Goal: Task Accomplishment & Management: Manage account settings

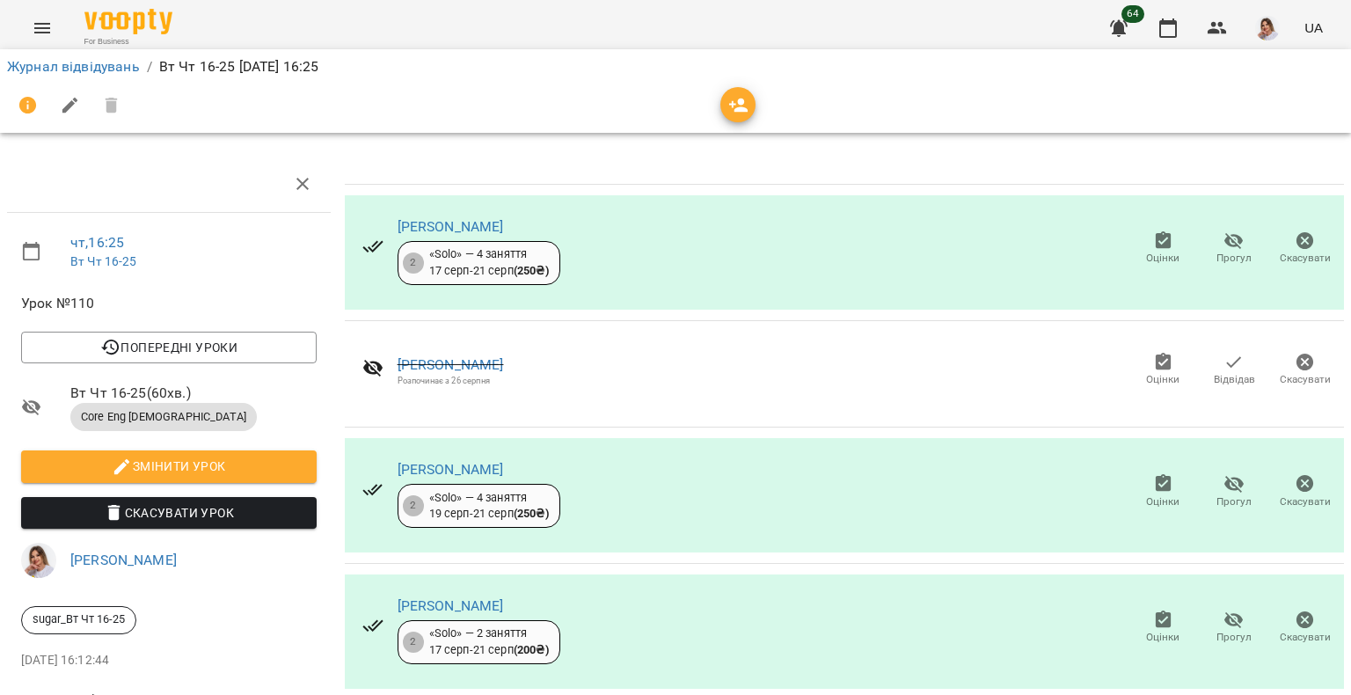
click at [1147, 261] on span "Оцінки" at bounding box center [1162, 258] width 33 height 15
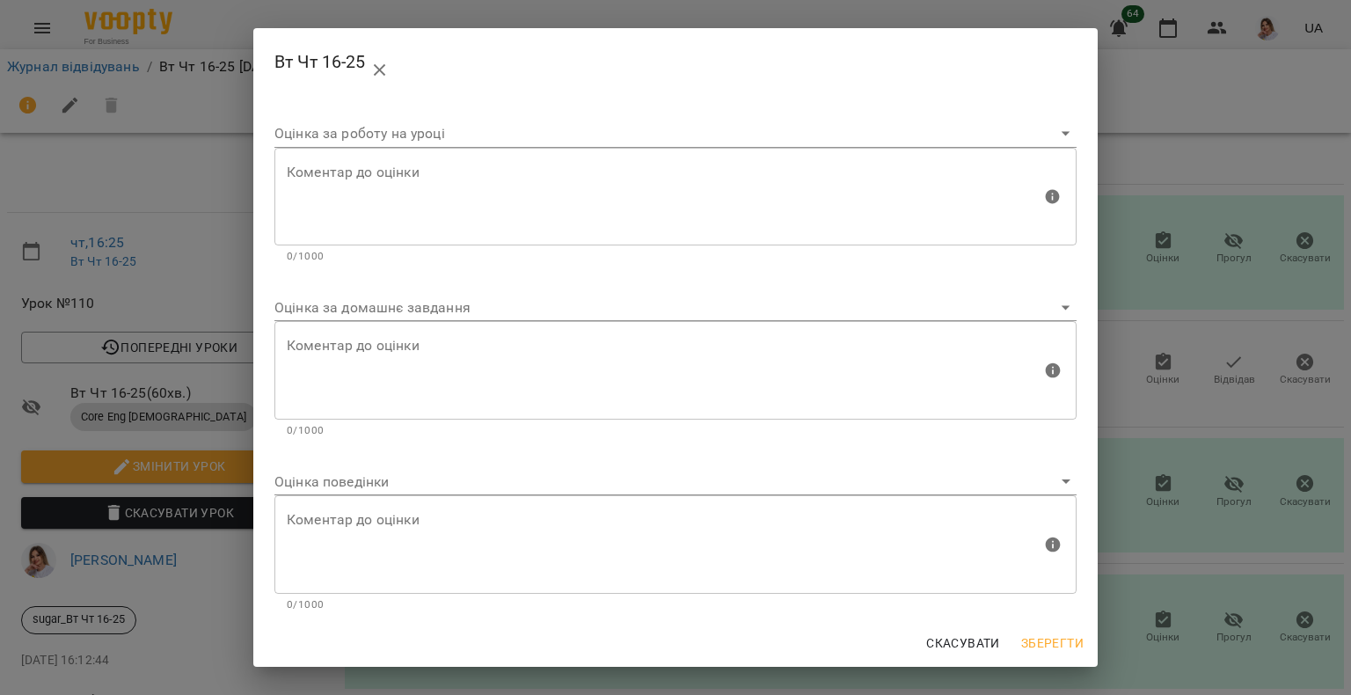
click at [327, 315] on body "For Business 64 UA Журнал відвідувань / Вт Чт 16-25 [DATE] 16:25 чт , 16:25 Вт …" at bounding box center [675, 369] width 1351 height 739
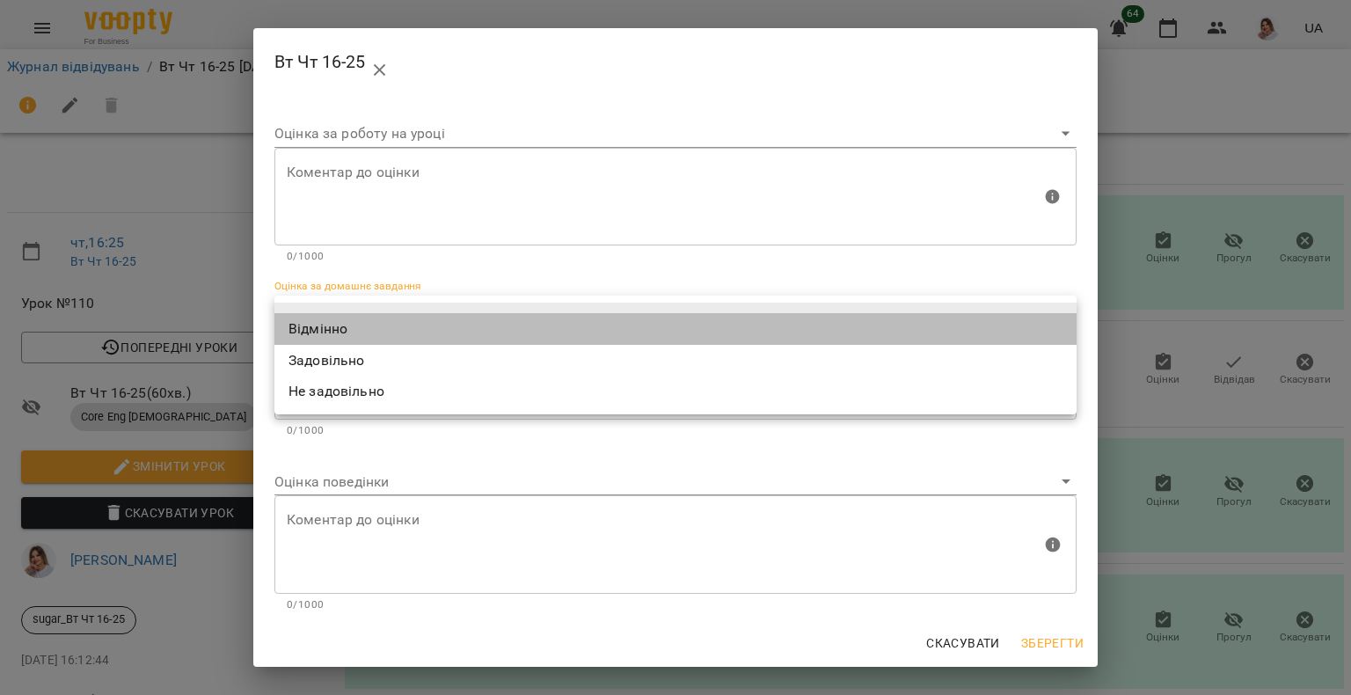
click at [324, 324] on li "Відмінно" at bounding box center [675, 329] width 802 height 32
type input "*********"
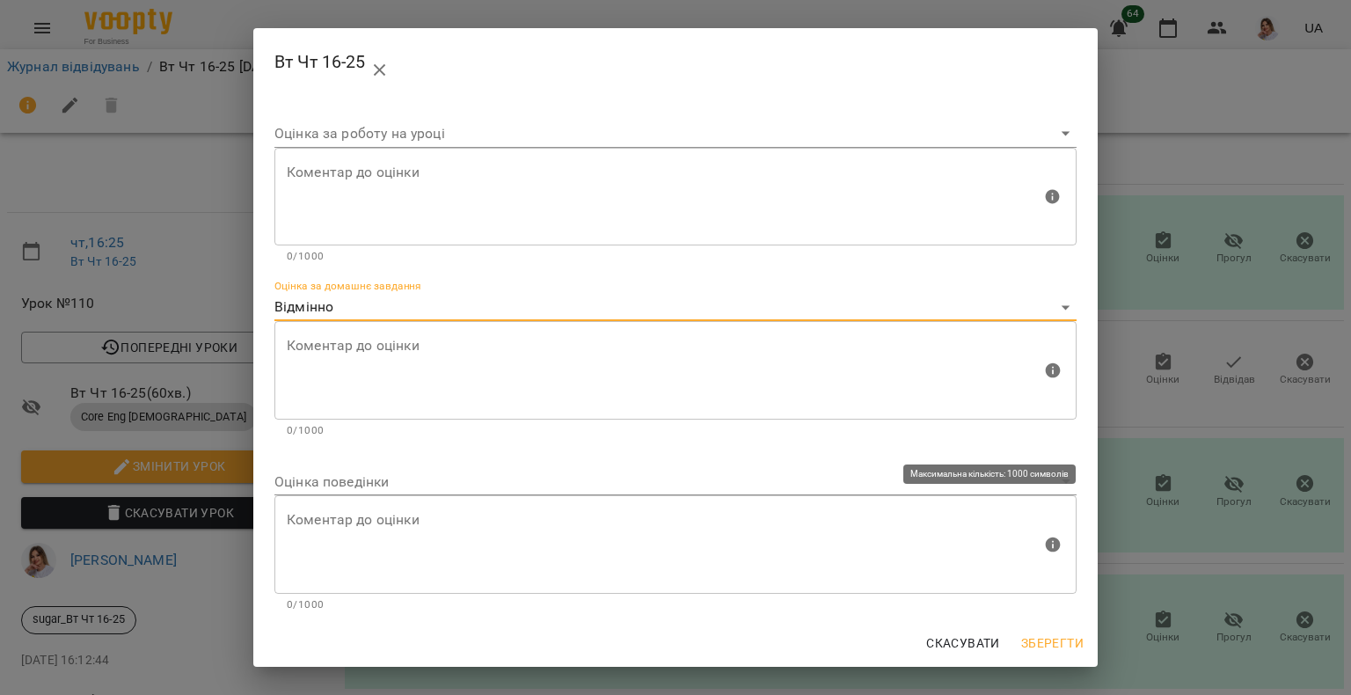
click at [348, 473] on body "For Business 64 UA Журнал відвідувань / Вт Чт 16-25 [DATE] 16:25 чт , 16:25 Вт …" at bounding box center [675, 369] width 1351 height 739
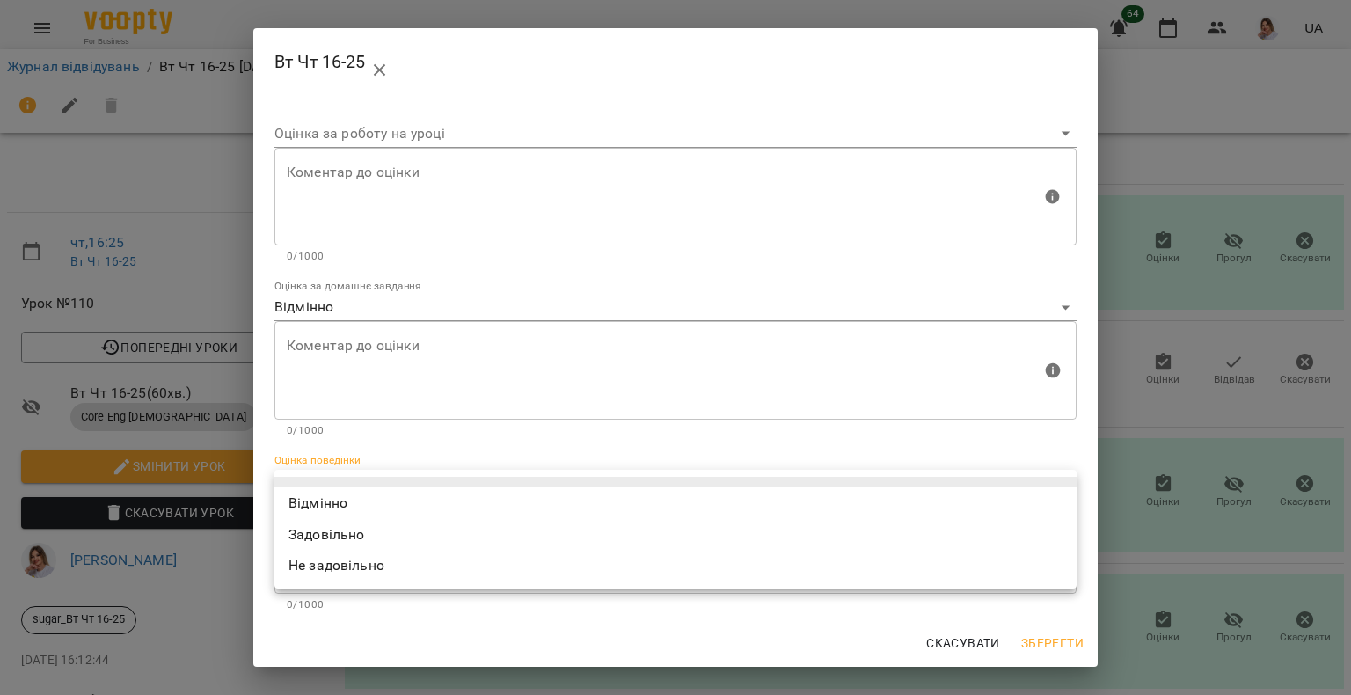
click at [337, 499] on li "Відмінно" at bounding box center [675, 503] width 802 height 32
type input "*********"
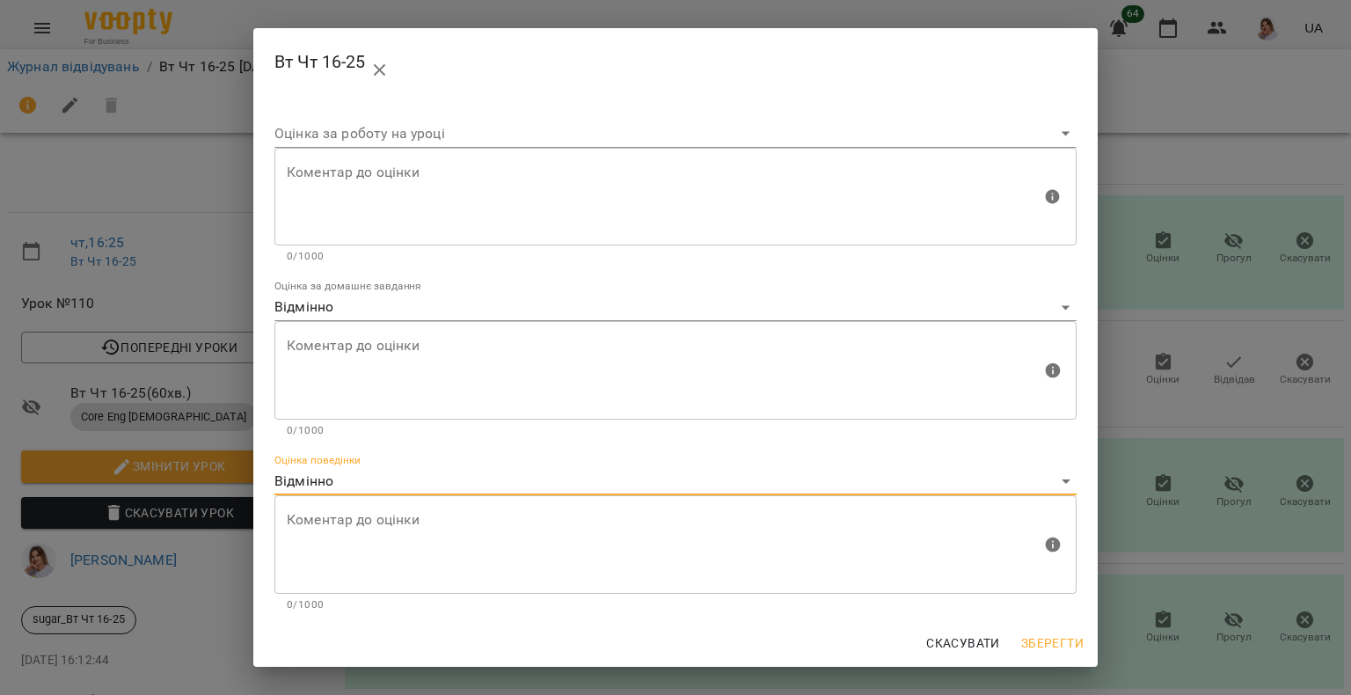
click at [1046, 634] on span "Зберегти" at bounding box center [1052, 642] width 62 height 21
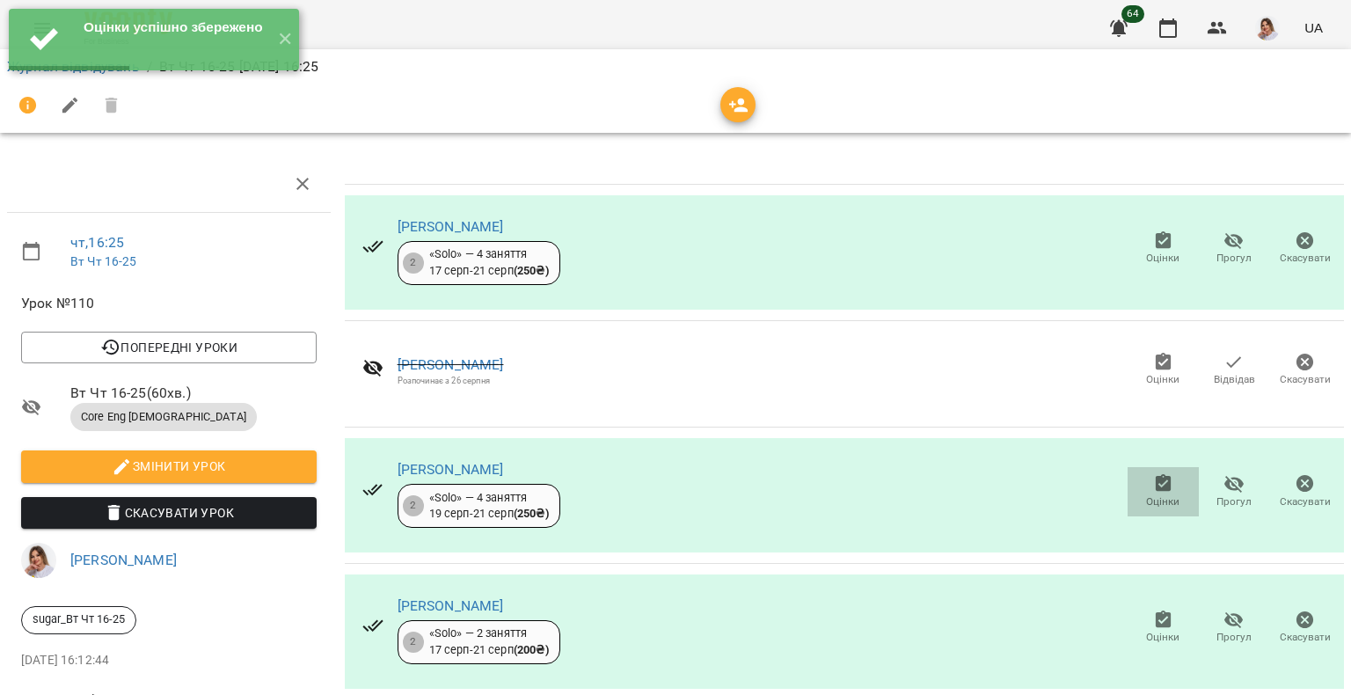
click at [1155, 477] on icon "button" at bounding box center [1163, 483] width 16 height 18
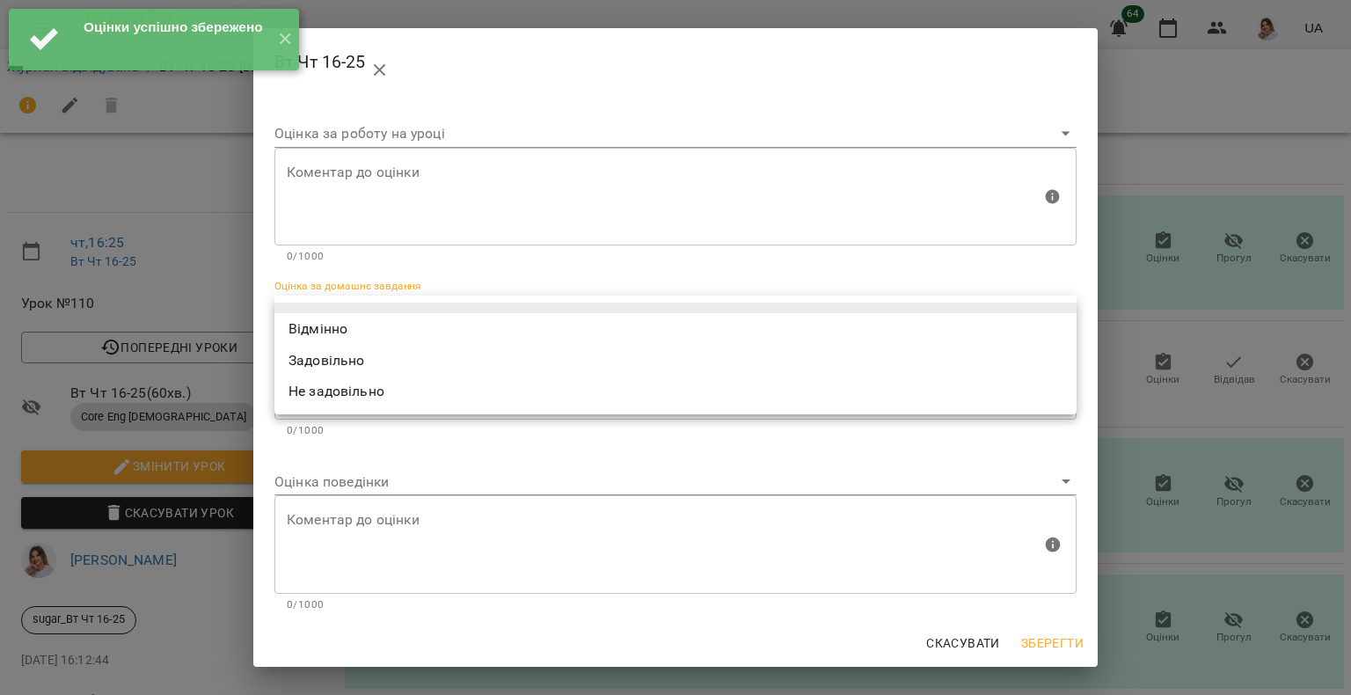
click at [466, 308] on body "Оцінки успішно збережено ✕ For Business 64 UA Журнал відвідувань / Вт Чт 16-25 …" at bounding box center [675, 369] width 1351 height 739
click at [450, 333] on li "Відмінно" at bounding box center [675, 329] width 802 height 32
type input "*********"
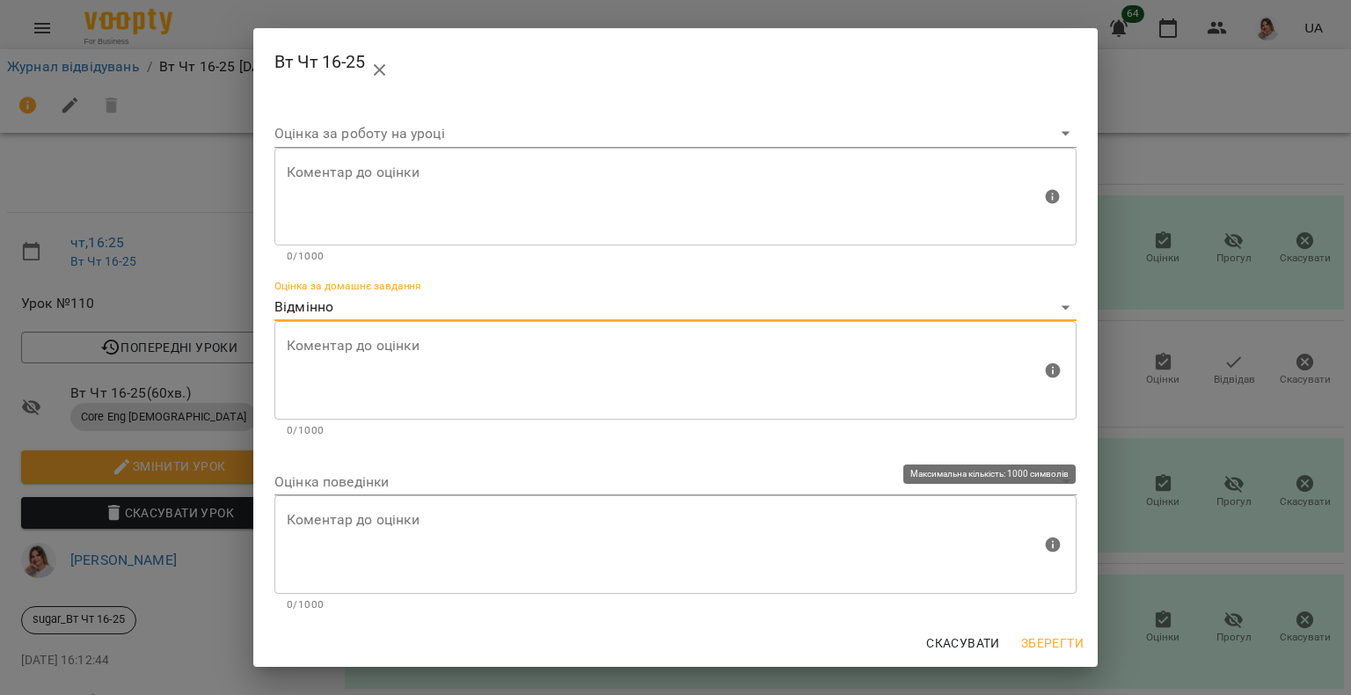
click at [379, 490] on body "For Business 64 UA Журнал відвідувань / Вт Чт 16-25 [DATE] 16:25 чт , 16:25 Вт …" at bounding box center [675, 369] width 1351 height 739
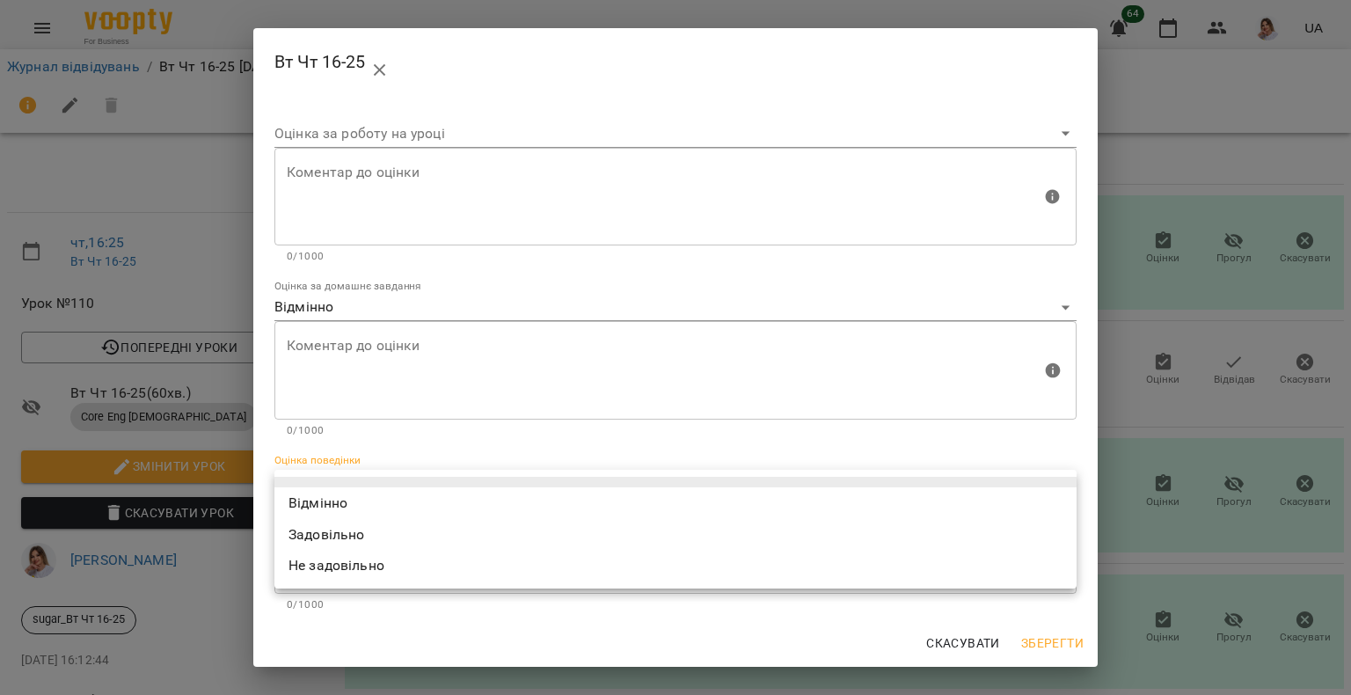
click at [372, 507] on li "Відмінно" at bounding box center [675, 503] width 802 height 32
type input "*********"
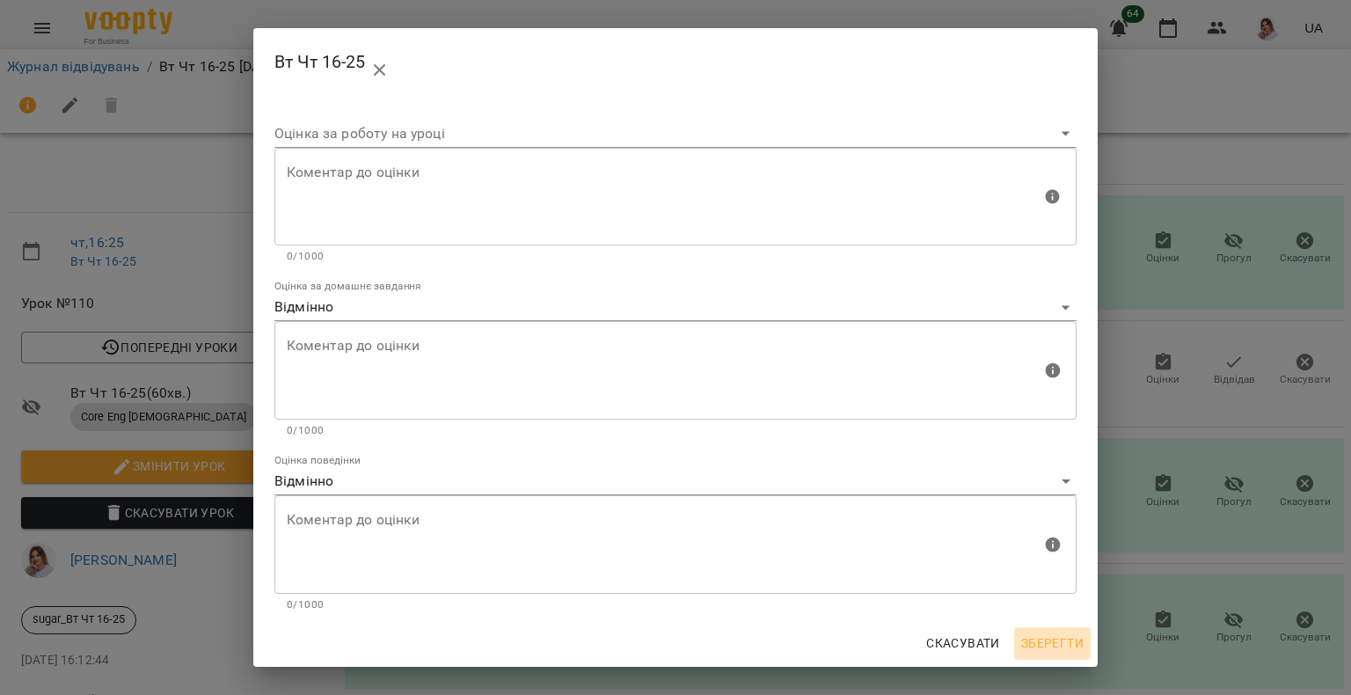
click at [1059, 640] on span "Зберегти" at bounding box center [1052, 642] width 62 height 21
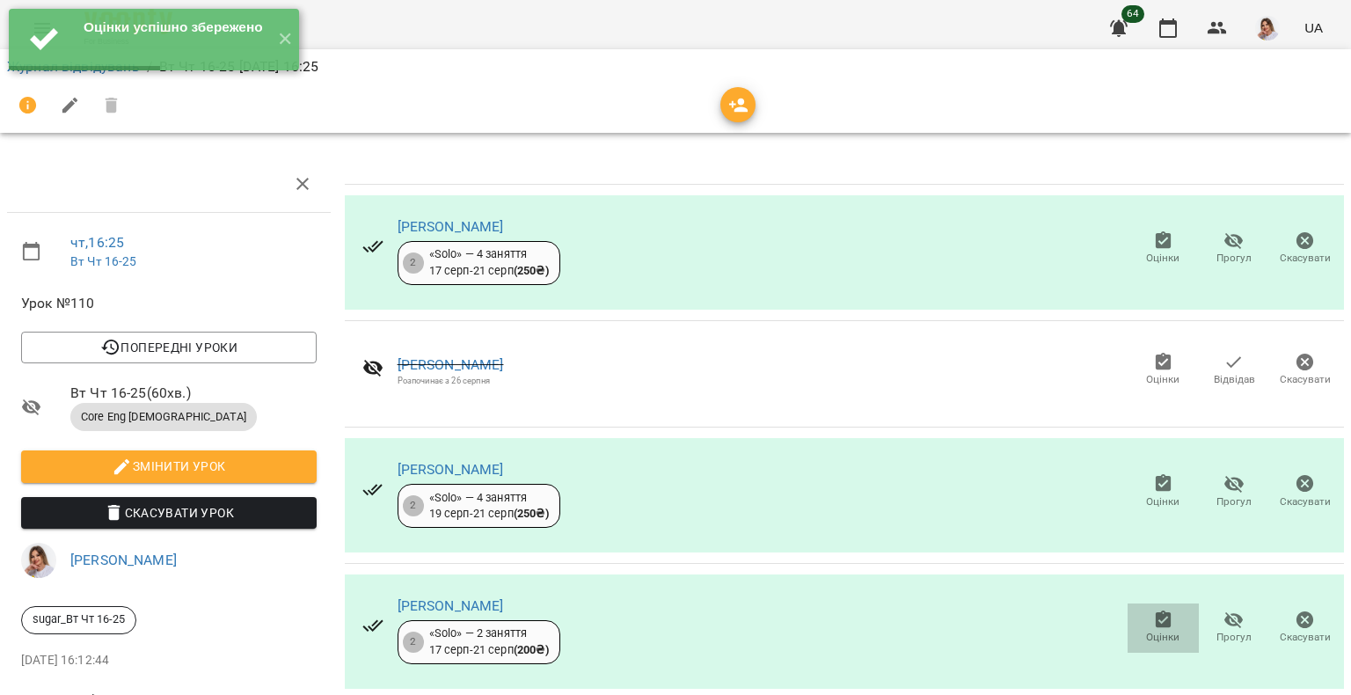
click at [1155, 624] on icon "button" at bounding box center [1163, 619] width 16 height 18
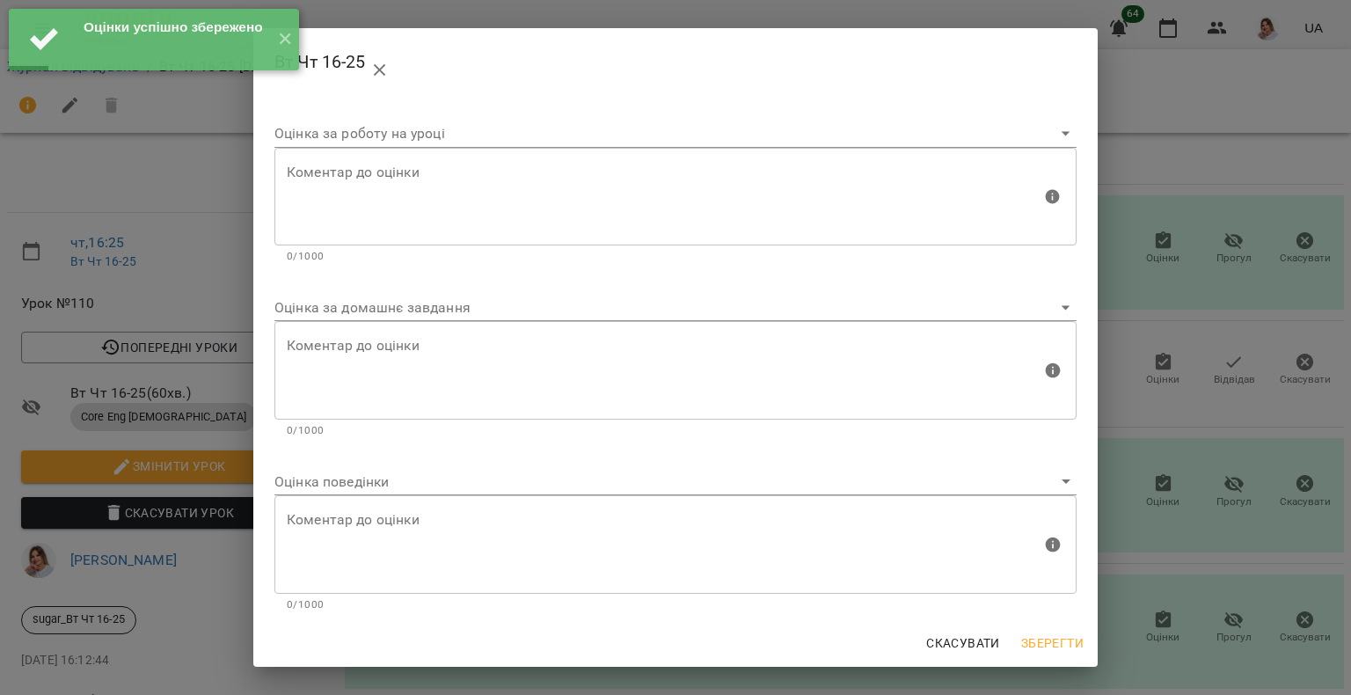
click at [331, 309] on body "Оцінки успішно збережено ✕ For Business 64 UA Журнал відвідувань / Вт Чт 16-25 …" at bounding box center [675, 369] width 1351 height 739
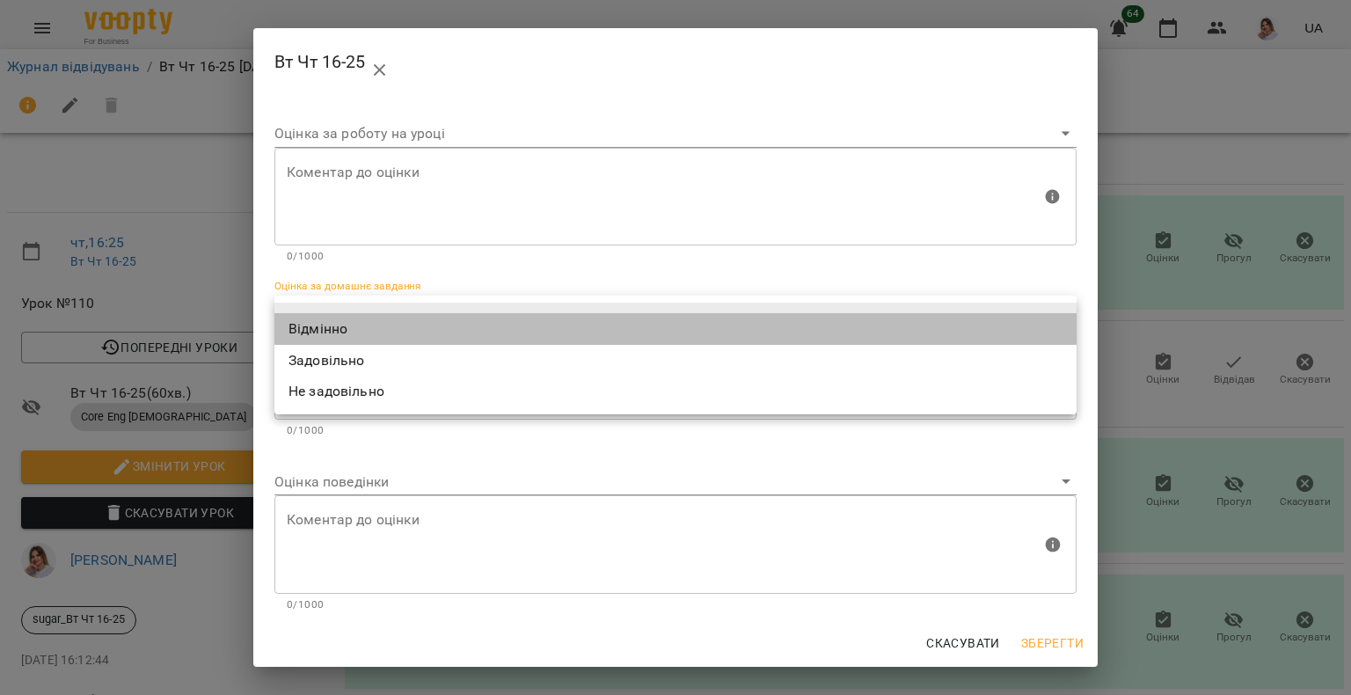
click at [329, 335] on li "Відмінно" at bounding box center [675, 329] width 802 height 32
type input "*********"
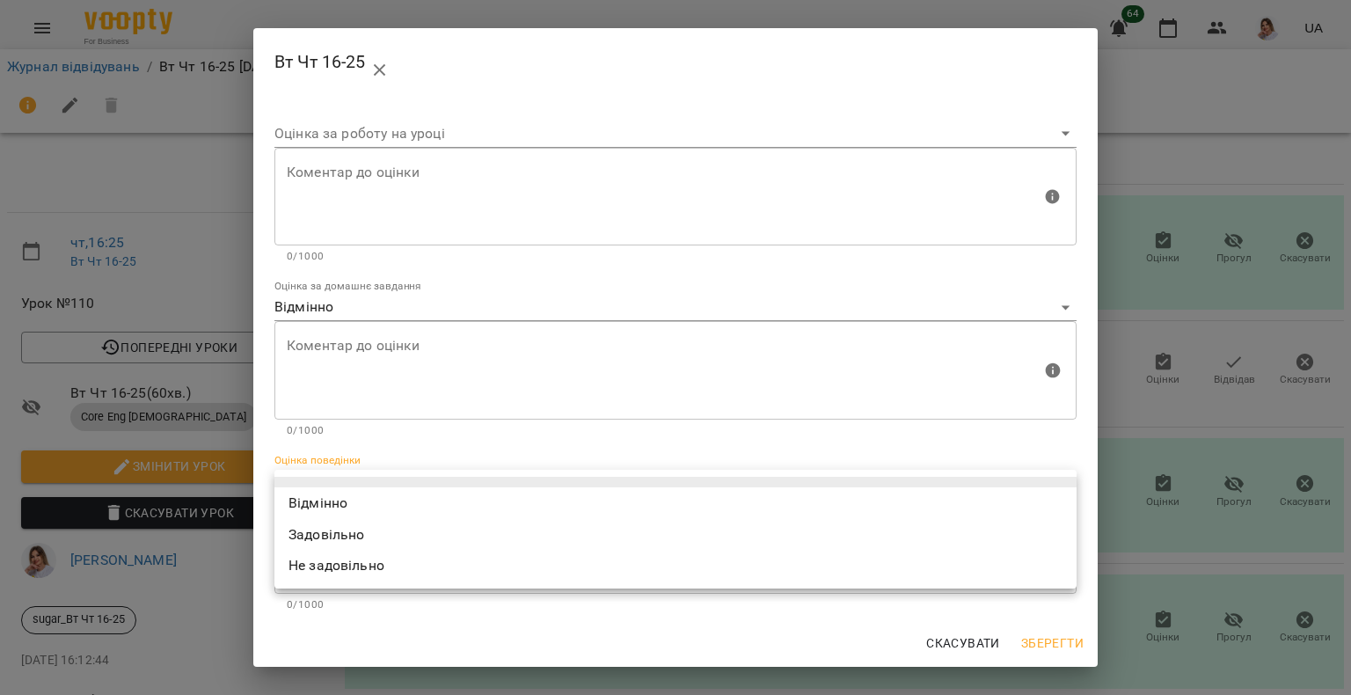
click at [338, 474] on body "For Business 64 UA Журнал відвідувань / Вт Чт 16-25 [DATE] 16:25 чт , 16:25 Вт …" at bounding box center [675, 369] width 1351 height 739
click at [322, 494] on li "Відмінно" at bounding box center [675, 503] width 802 height 32
type input "*********"
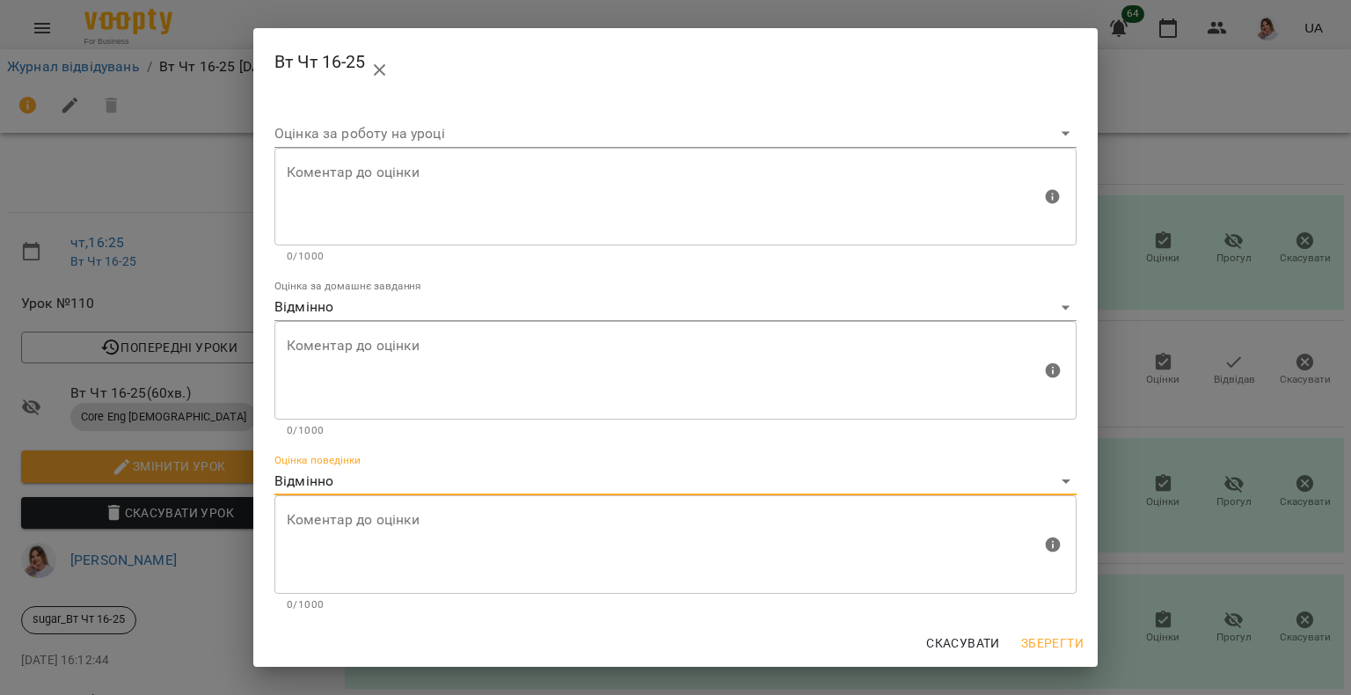
click at [1075, 650] on span "Зберегти" at bounding box center [1052, 642] width 62 height 21
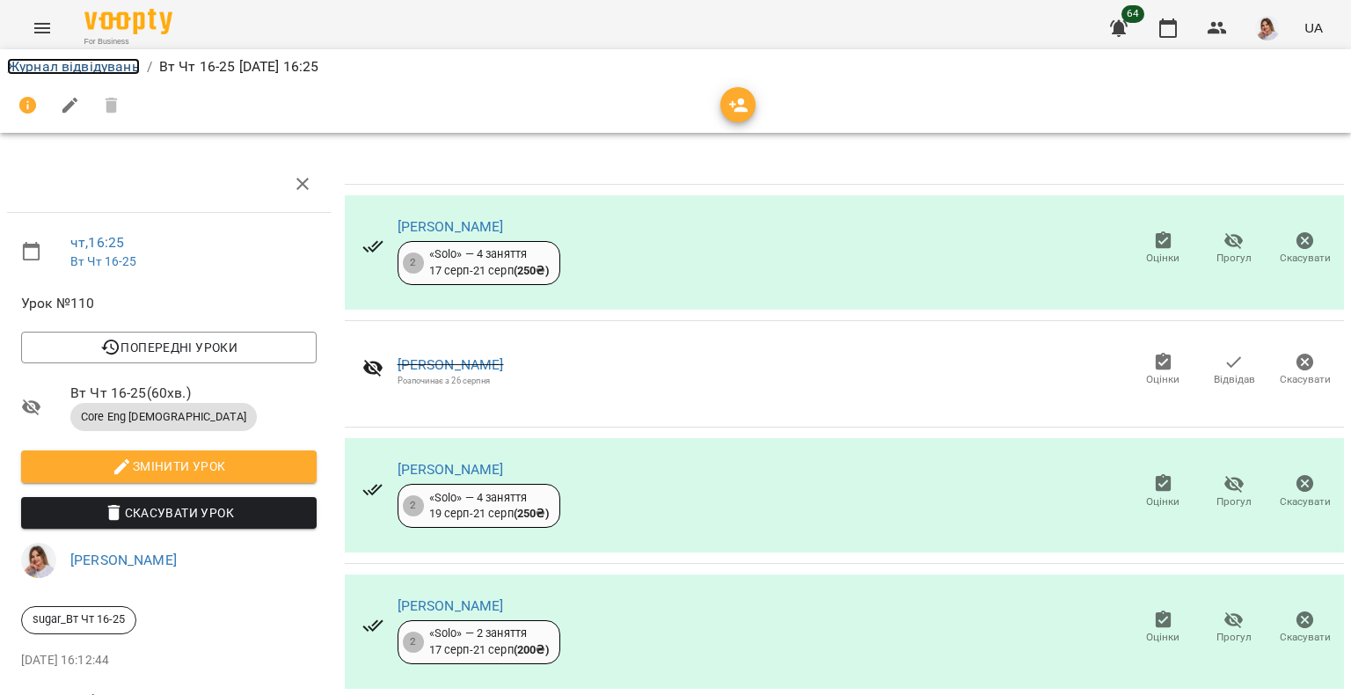
click at [26, 63] on link "Журнал відвідувань" at bounding box center [73, 66] width 133 height 17
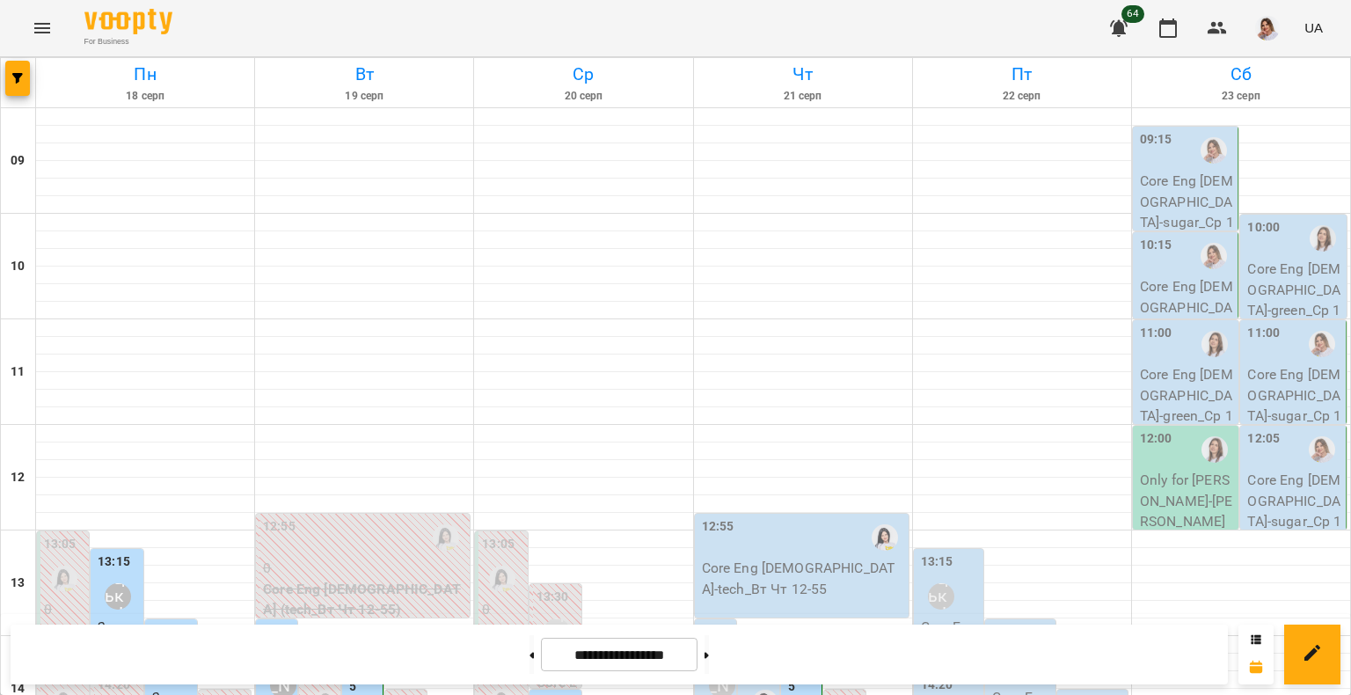
scroll to position [670, 0]
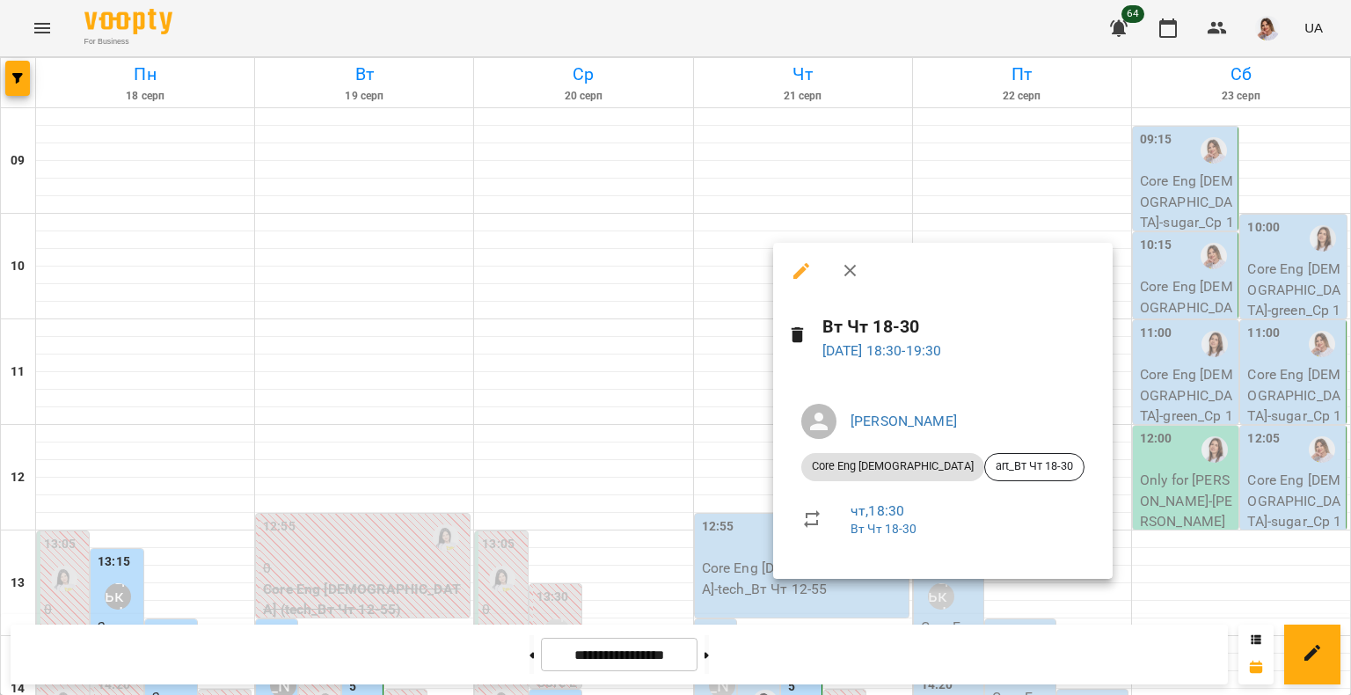
click at [804, 273] on icon "button" at bounding box center [801, 270] width 21 height 21
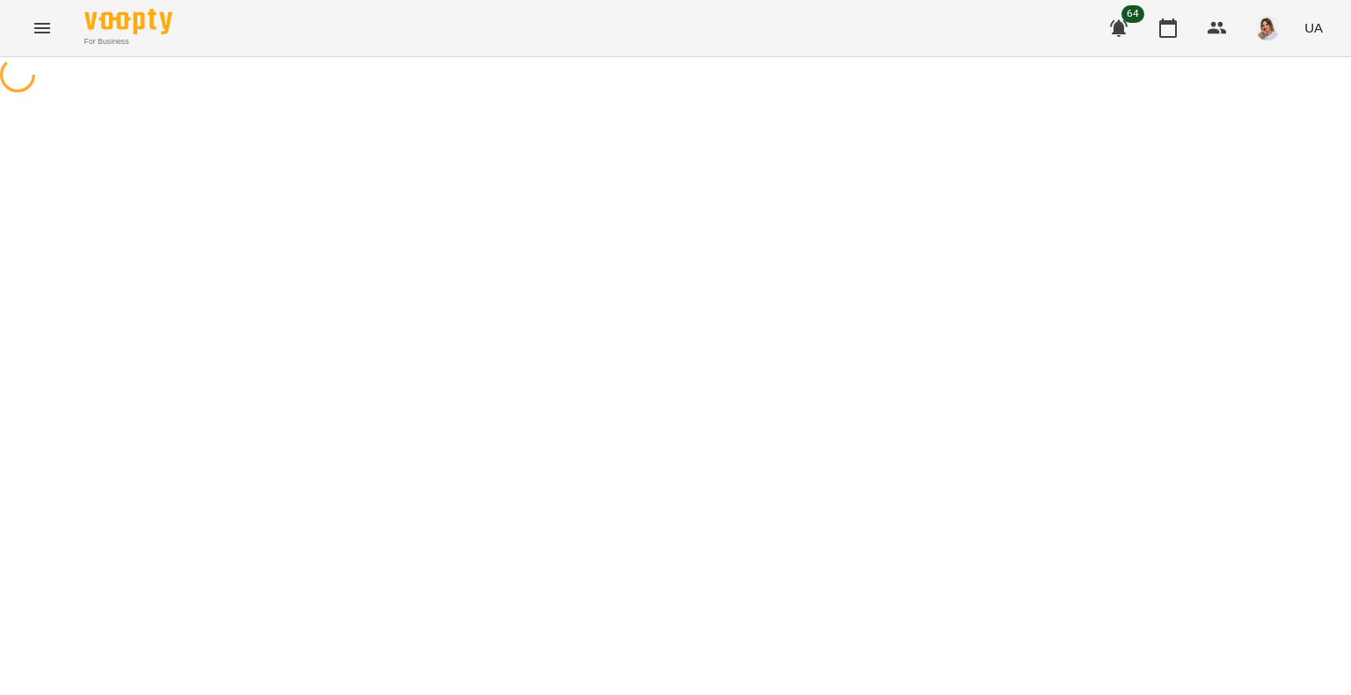
select select "**********"
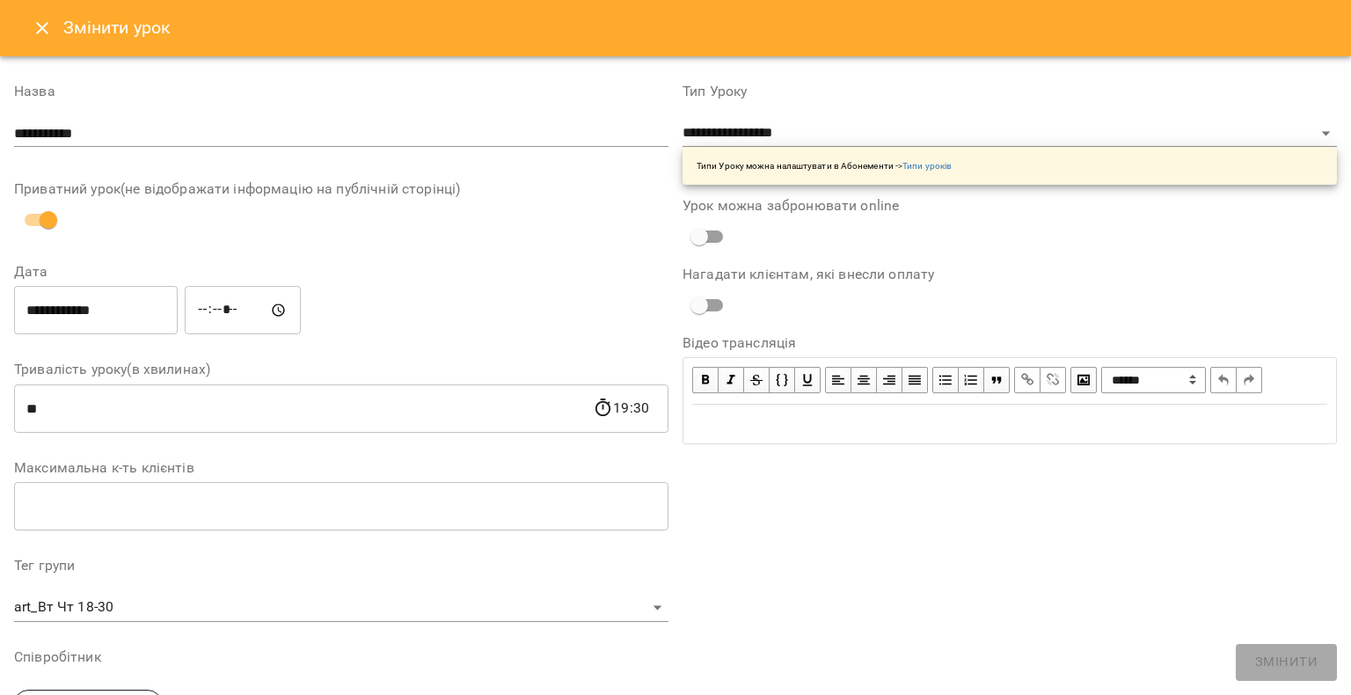
click at [25, 2] on div "Змінити урок" at bounding box center [675, 28] width 1351 height 56
click at [40, 31] on icon "Close" at bounding box center [42, 28] width 21 height 21
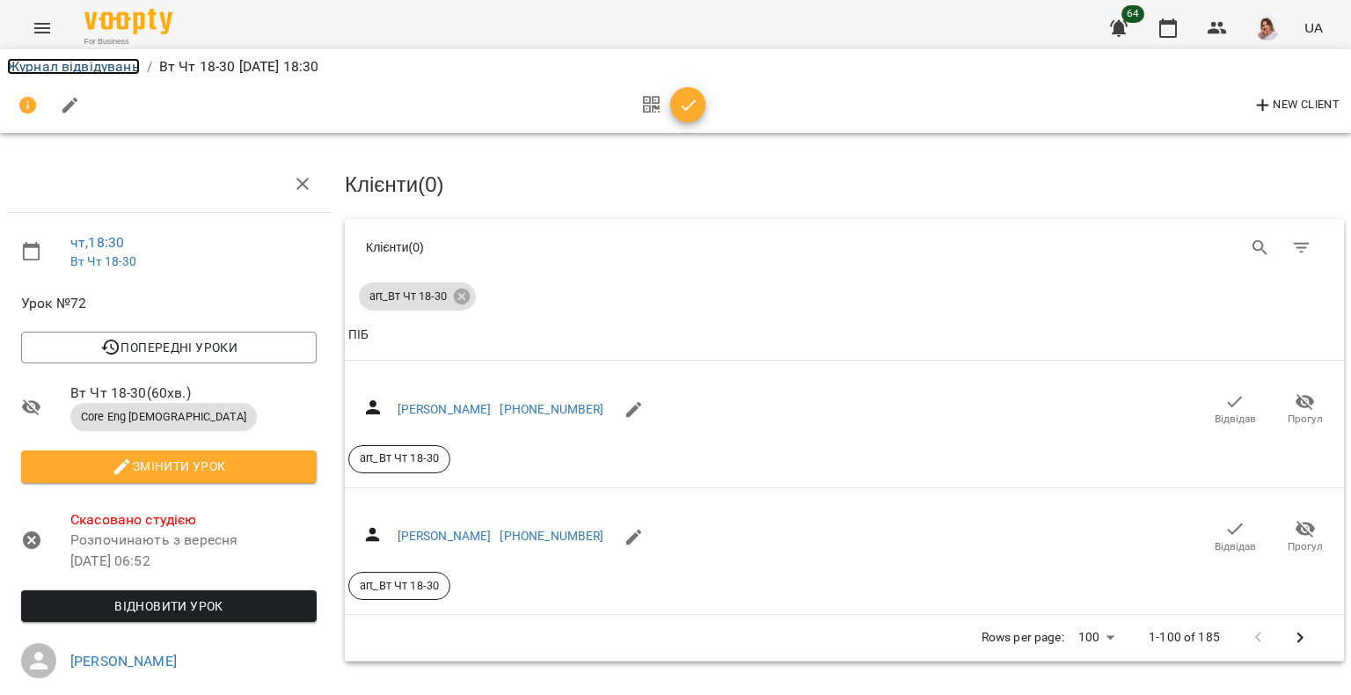
click at [77, 66] on link "Журнал відвідувань" at bounding box center [73, 66] width 133 height 17
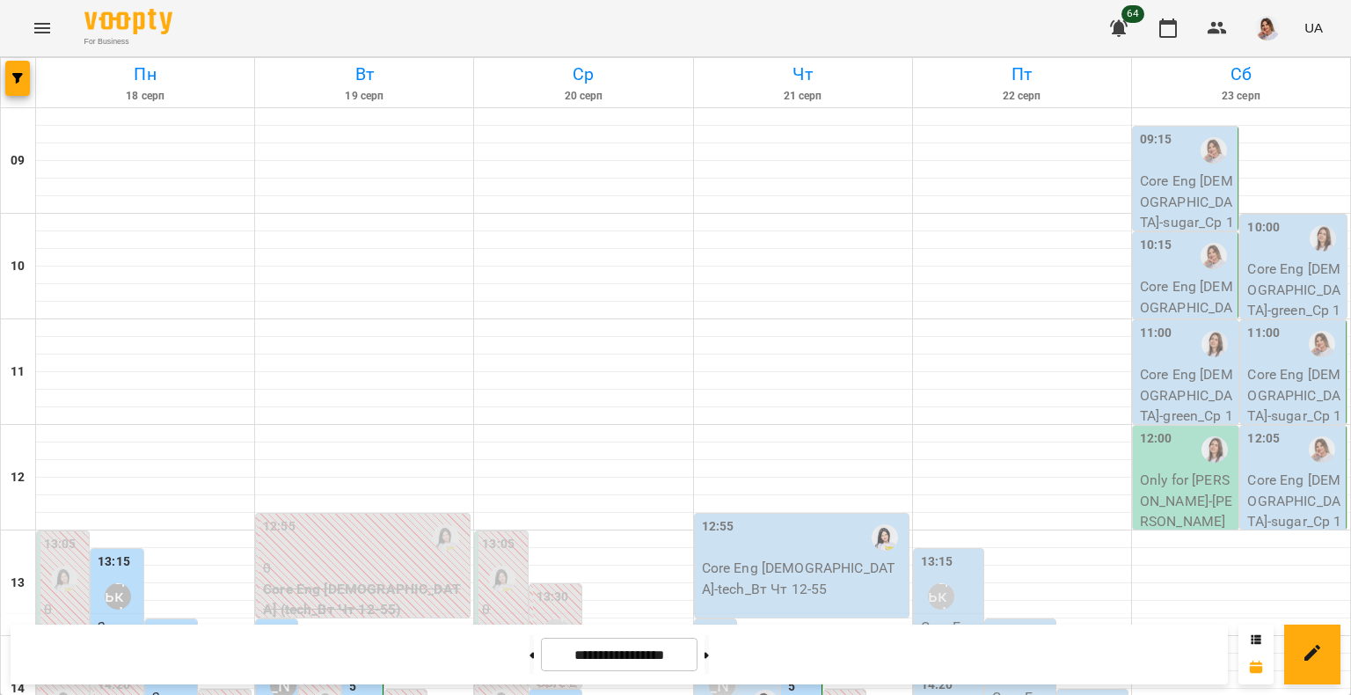
scroll to position [703, 0]
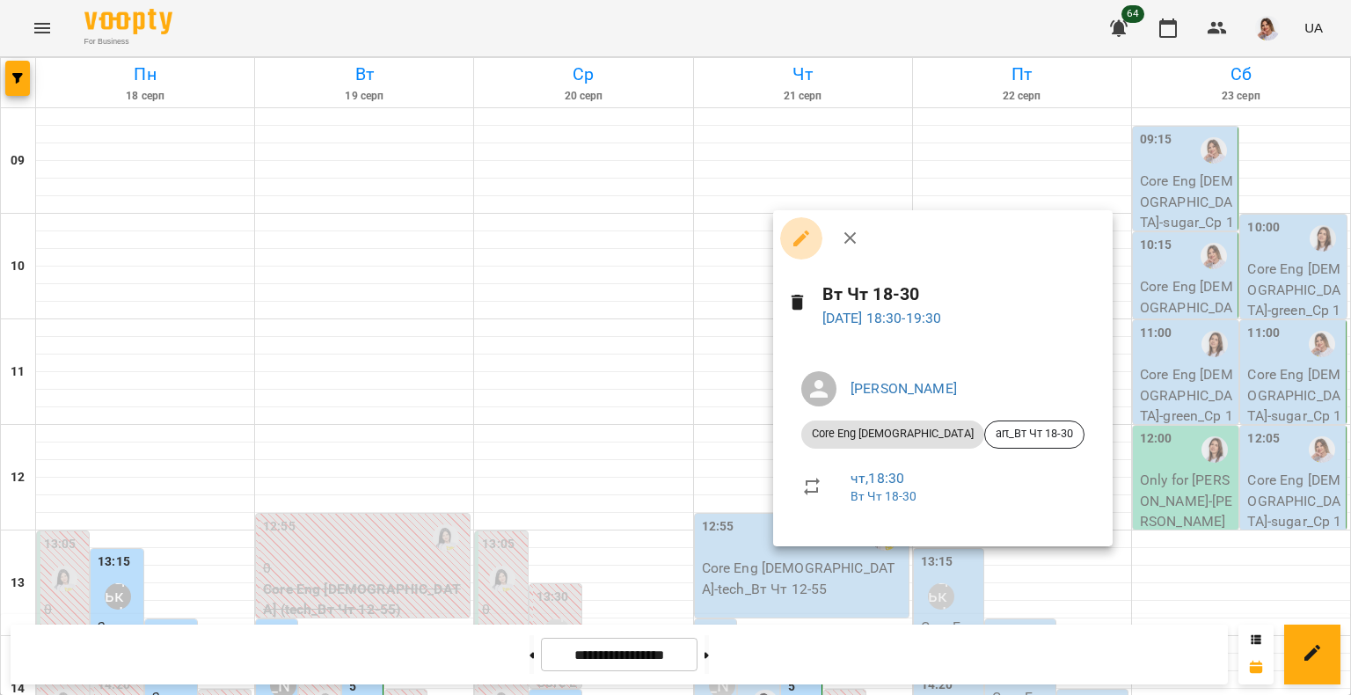
click at [803, 234] on icon "button" at bounding box center [801, 238] width 16 height 16
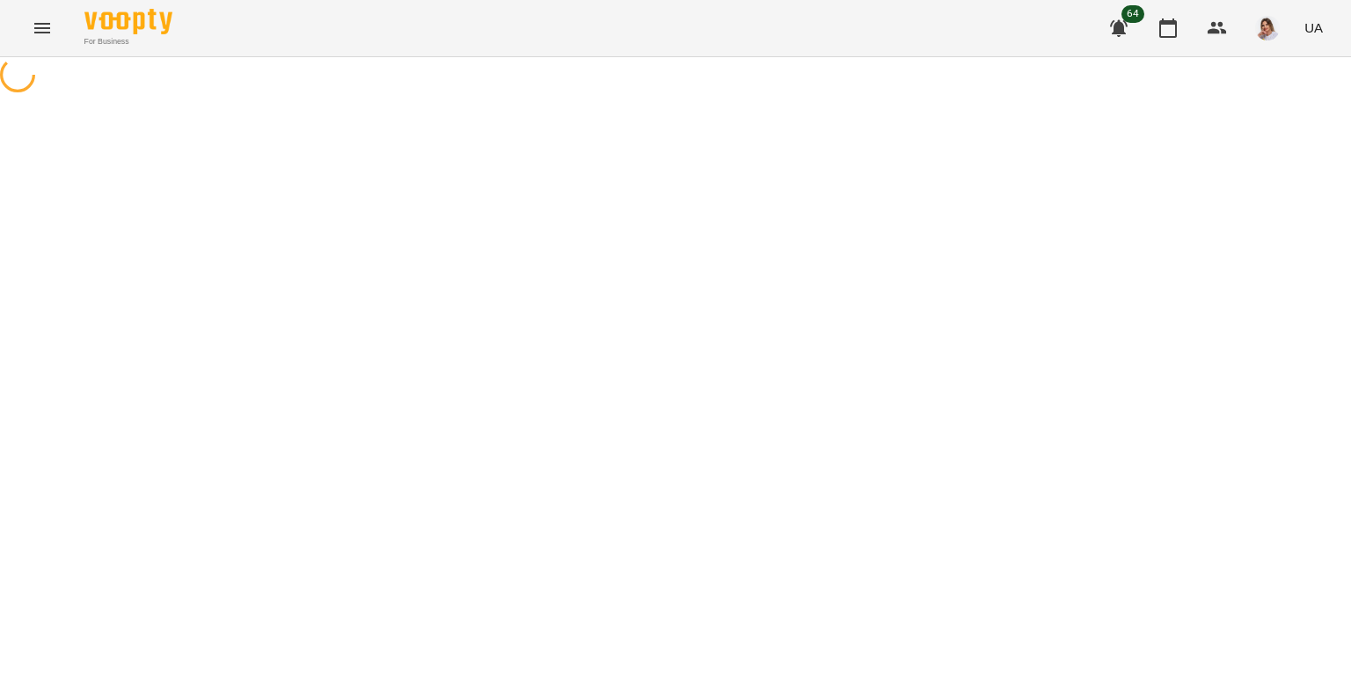
select select "**********"
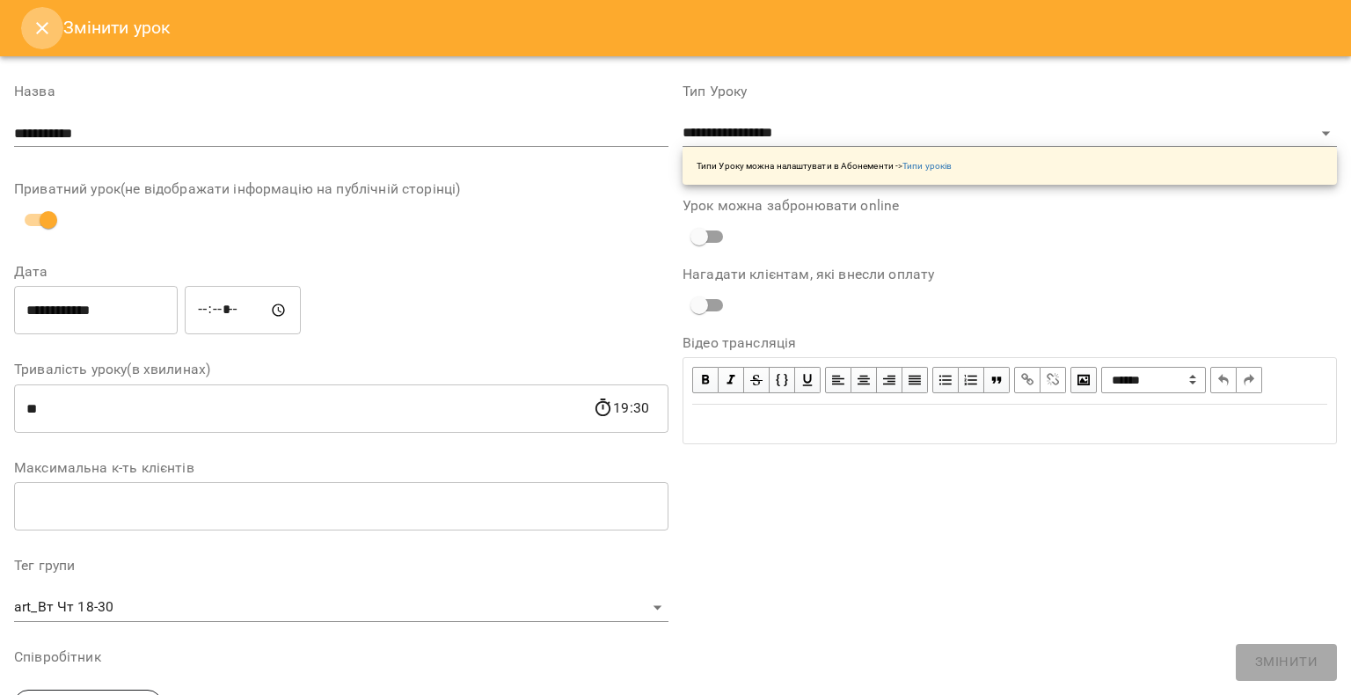
click at [44, 33] on icon "Close" at bounding box center [42, 28] width 21 height 21
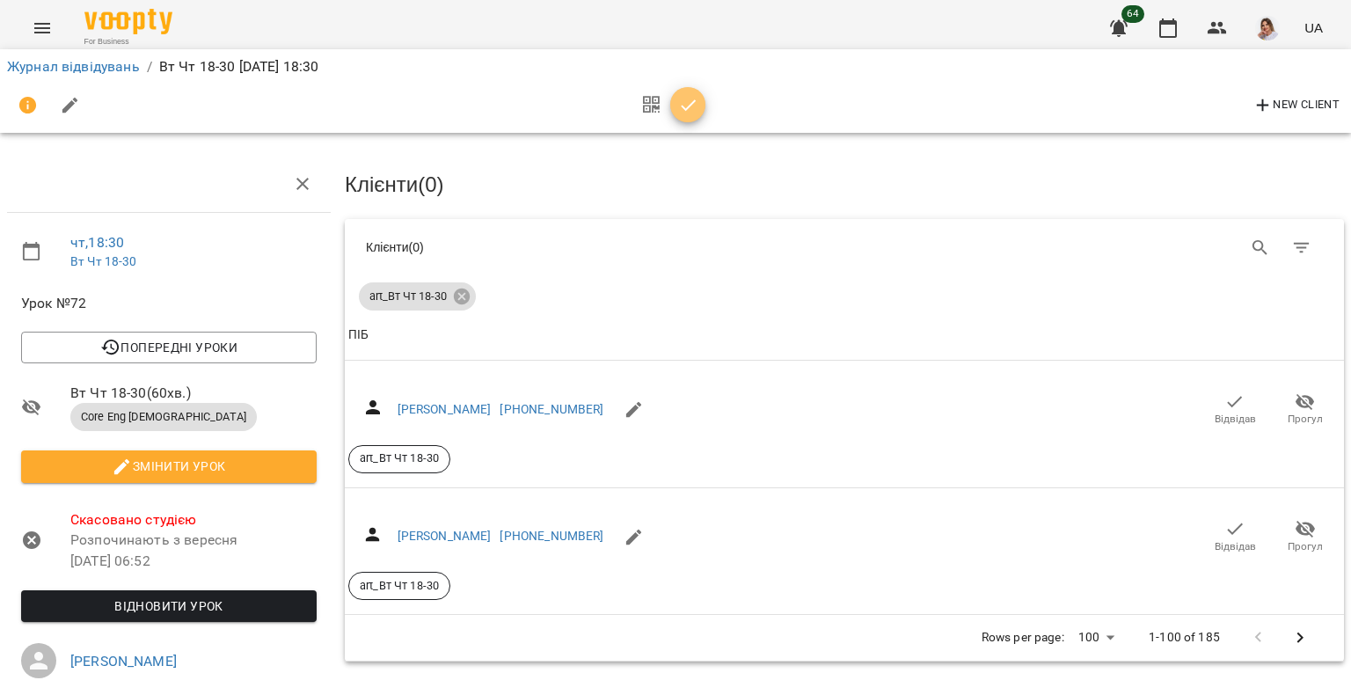
click at [685, 113] on icon "button" at bounding box center [688, 105] width 21 height 21
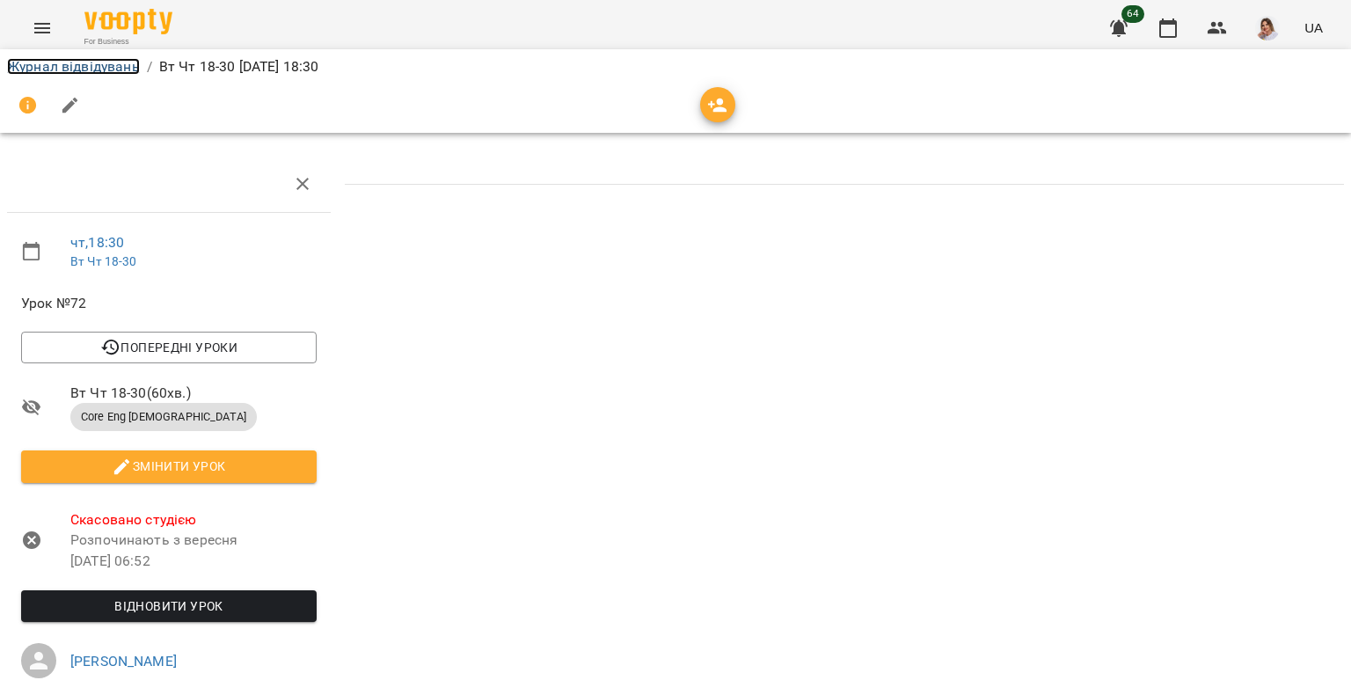
click at [116, 68] on link "Журнал відвідувань" at bounding box center [73, 66] width 133 height 17
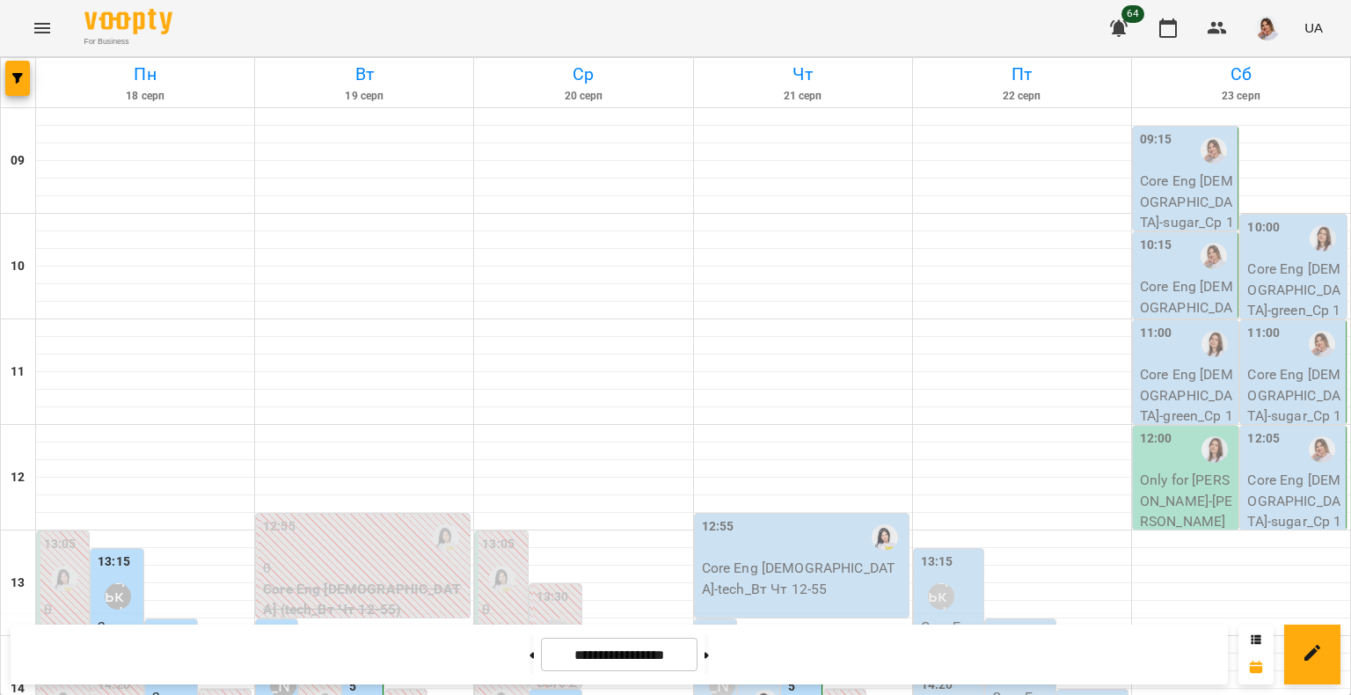
scroll to position [758, 0]
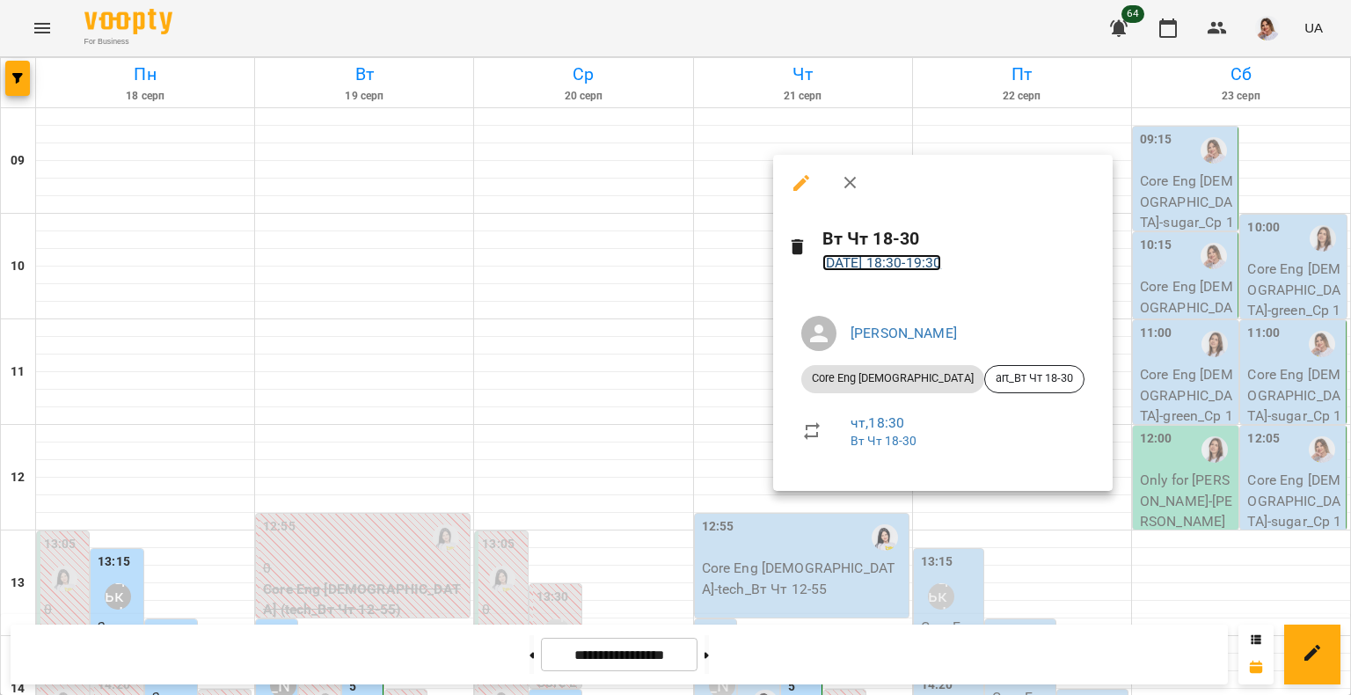
click at [919, 257] on link "[DATE] 18:30 - 19:30" at bounding box center [882, 262] width 120 height 17
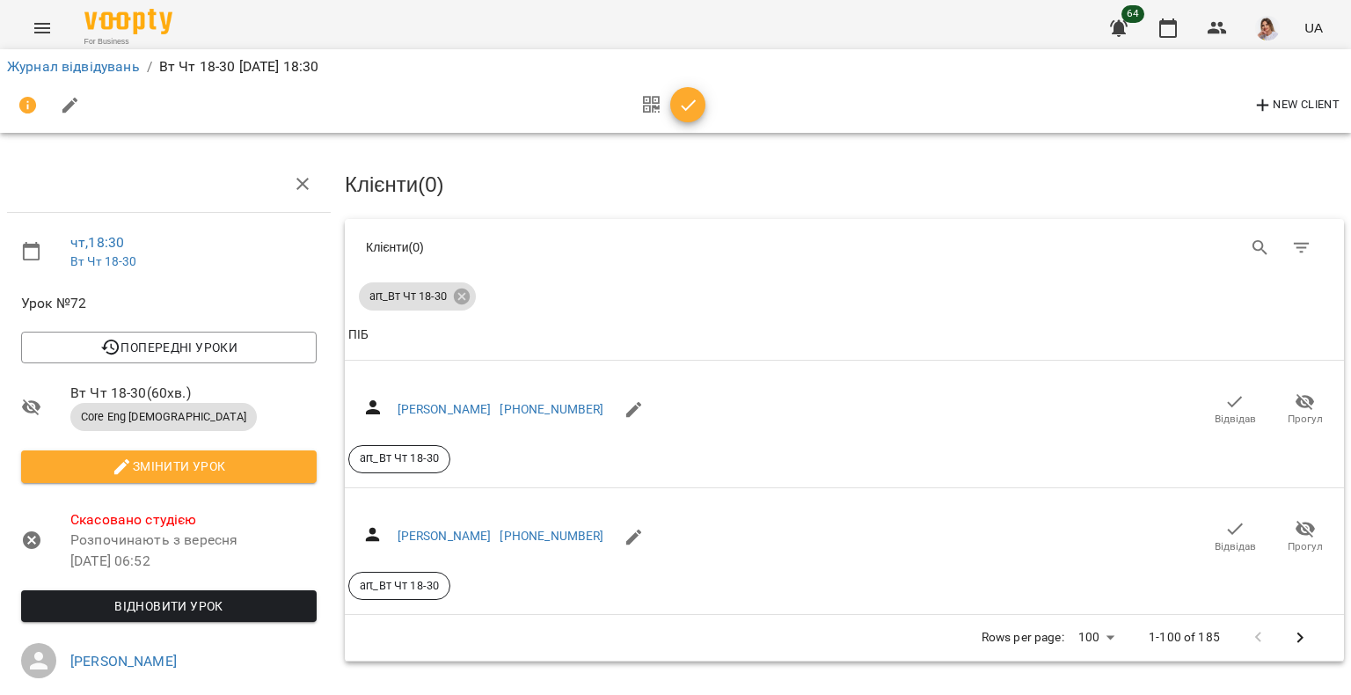
click at [679, 95] on icon "button" at bounding box center [688, 105] width 21 height 21
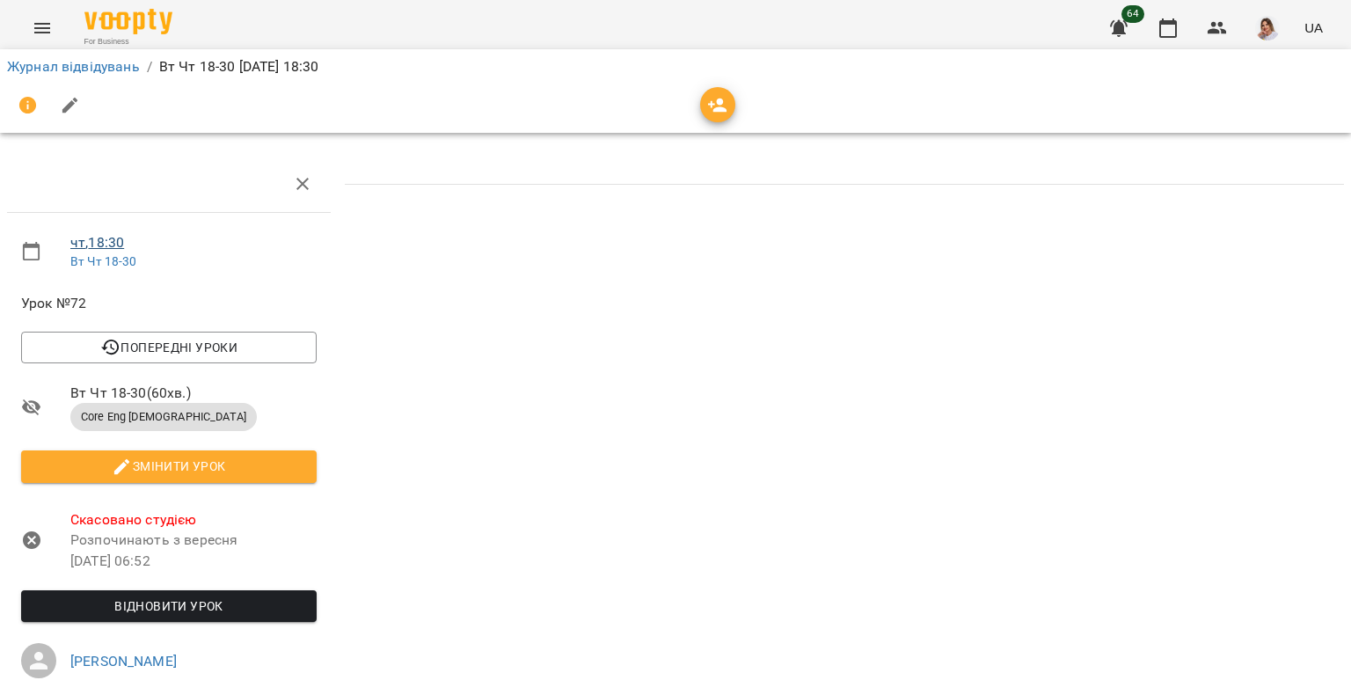
click at [109, 242] on link "чт , 18:30" at bounding box center [97, 242] width 54 height 17
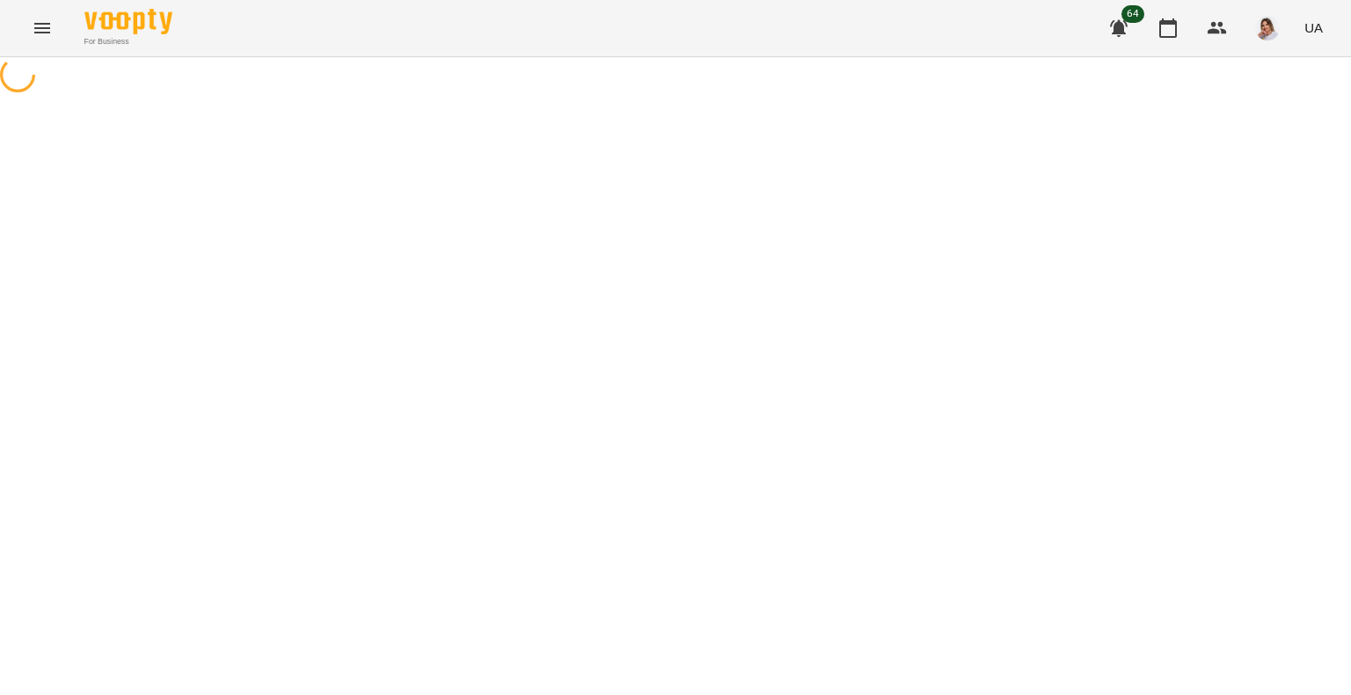
select select "*"
select select "**********"
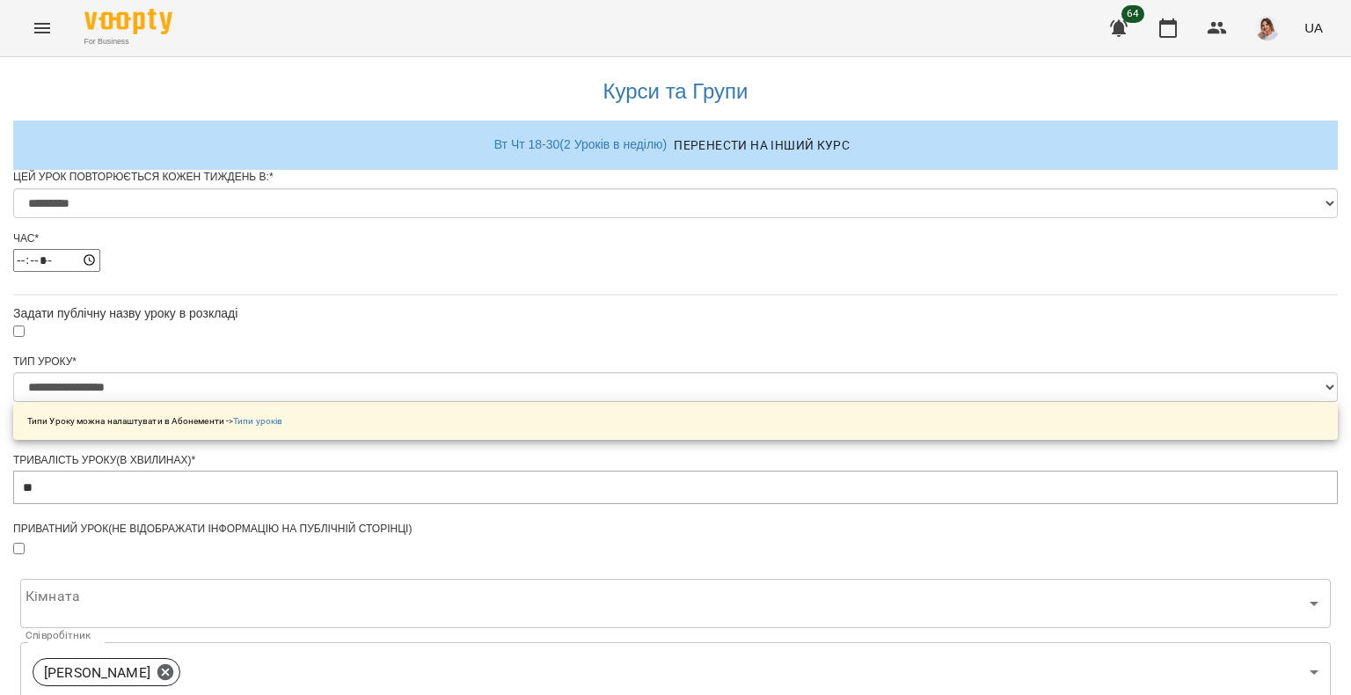
scroll to position [703, 0]
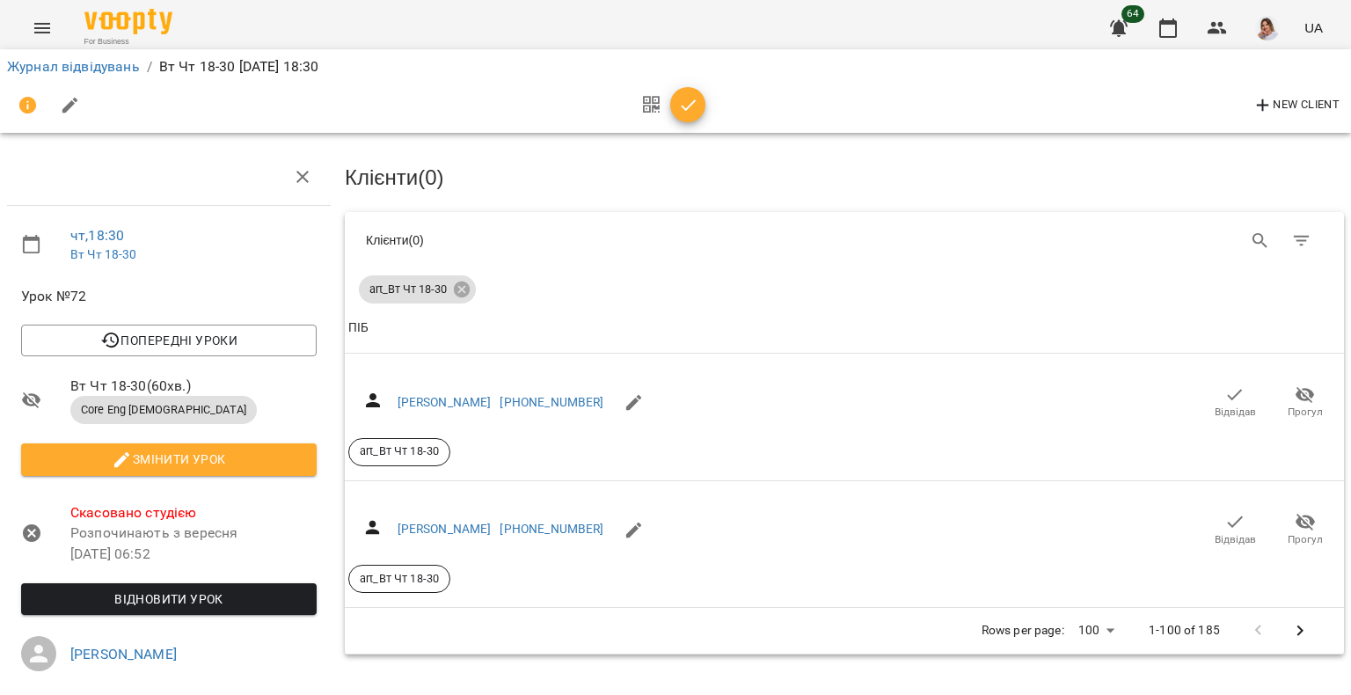
scroll to position [119, 0]
click at [69, 588] on span "Відновити урок" at bounding box center [168, 598] width 267 height 21
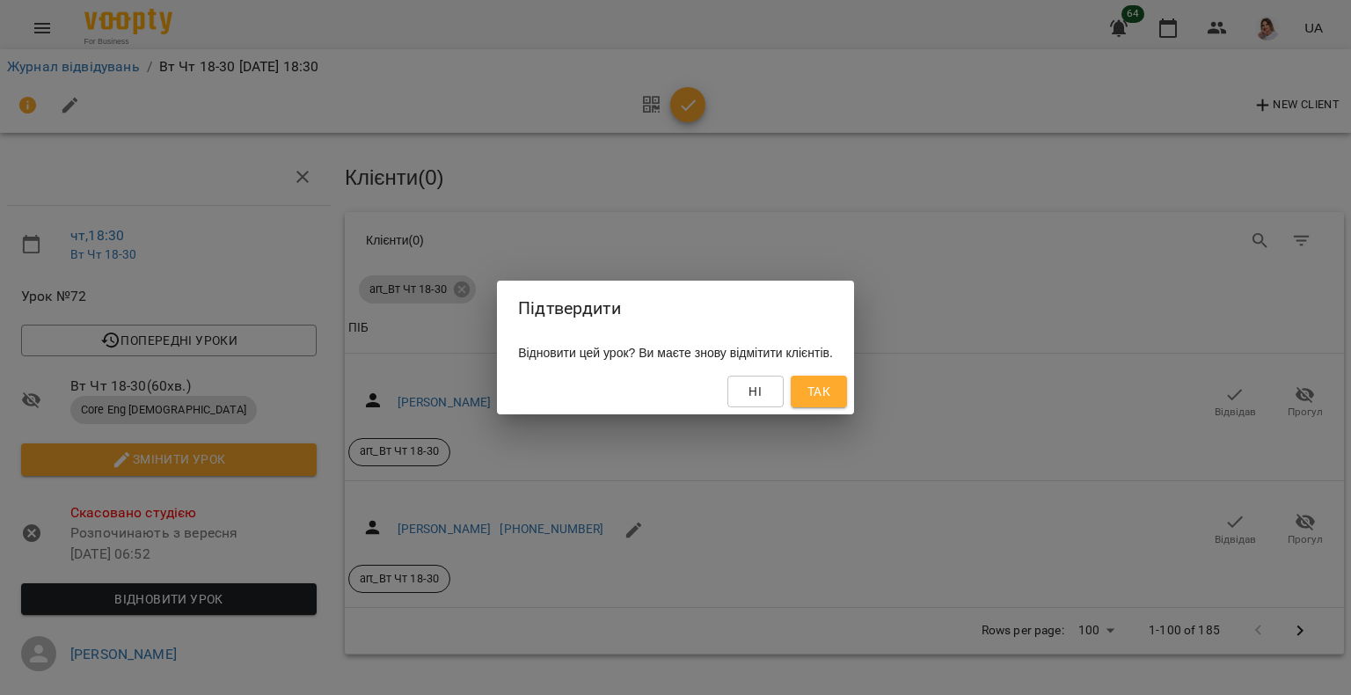
click at [763, 403] on button "Ні" at bounding box center [755, 391] width 56 height 32
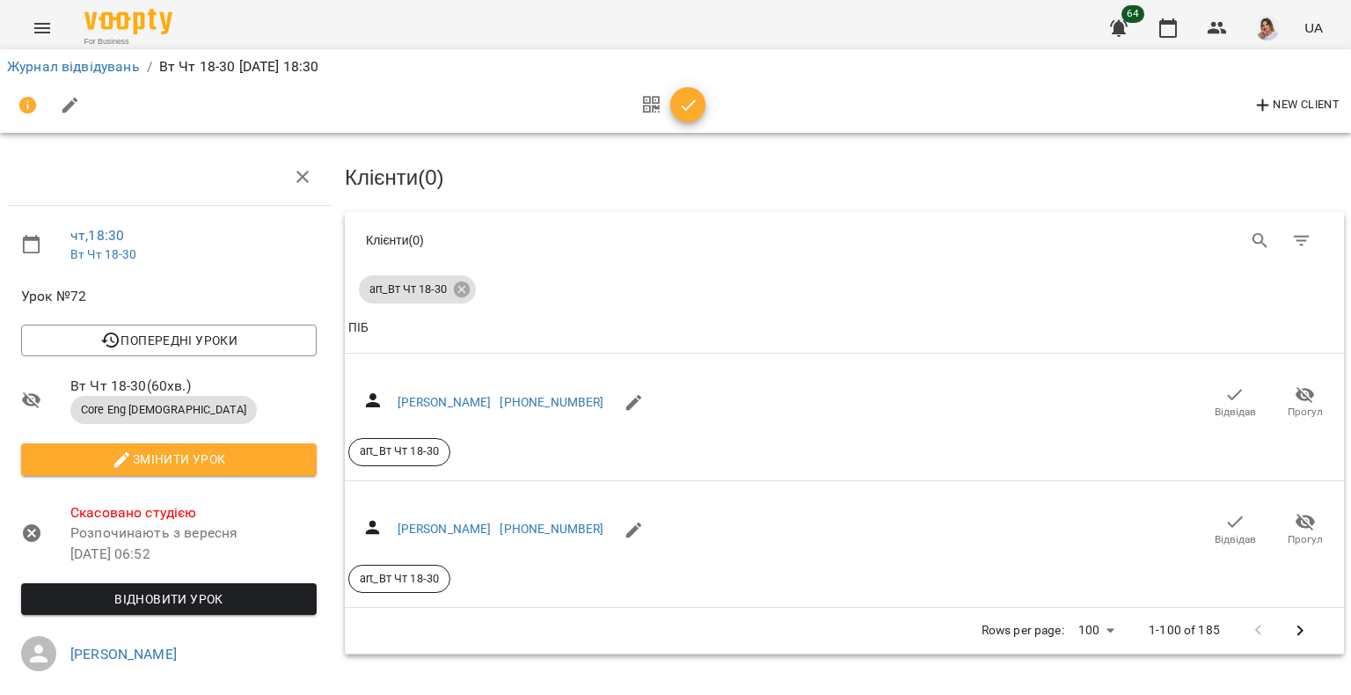
click at [26, 524] on icon at bounding box center [32, 533] width 18 height 18
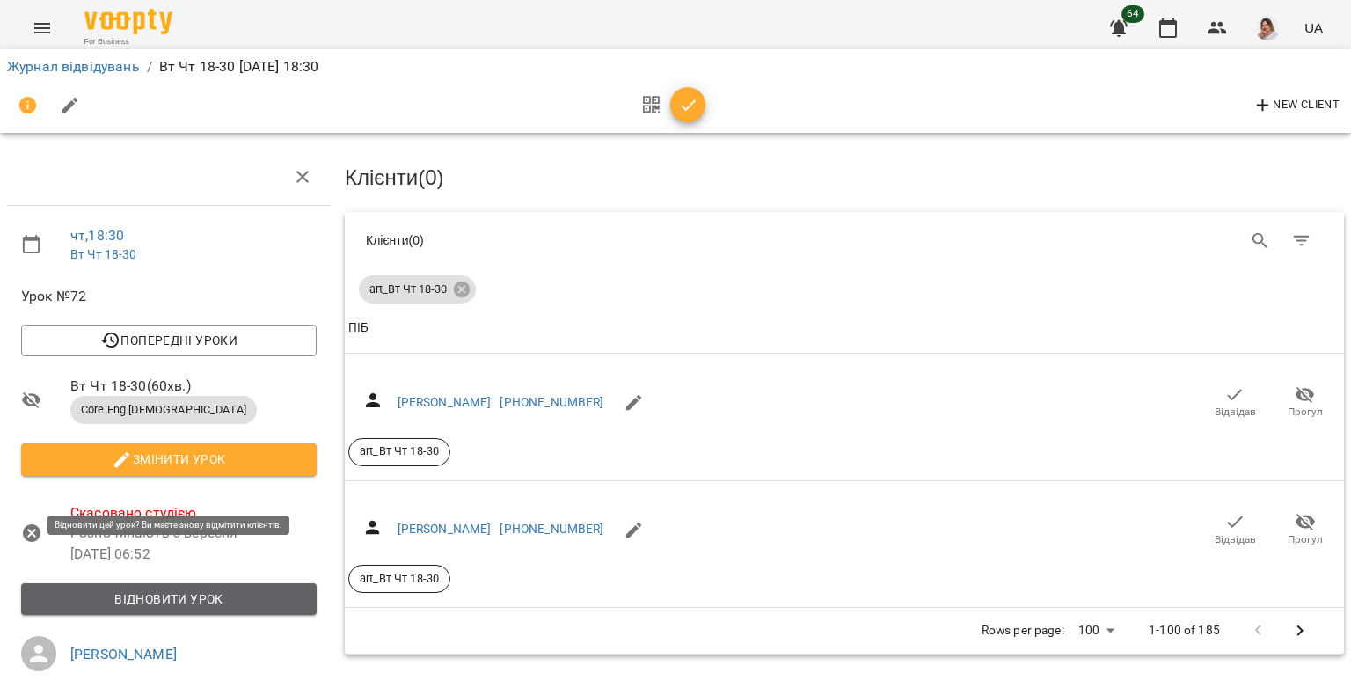
click at [204, 588] on span "Відновити урок" at bounding box center [168, 598] width 267 height 21
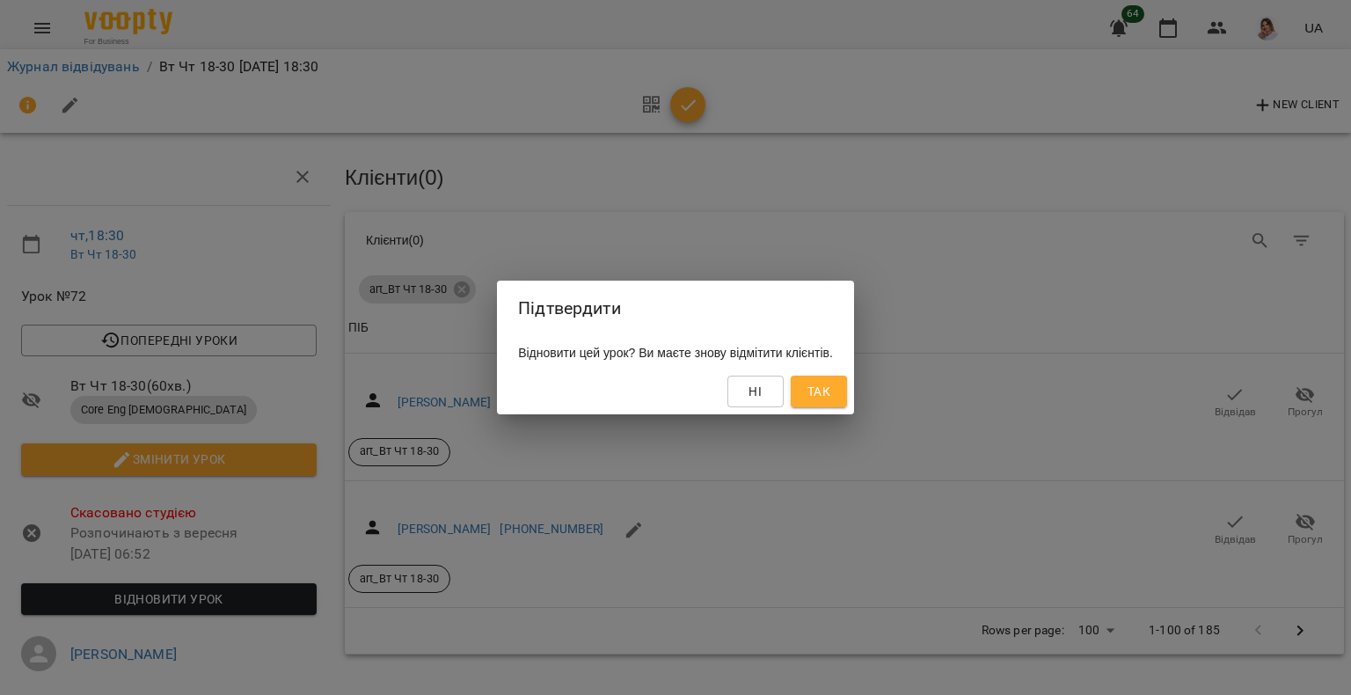
click at [830, 393] on span "Так" at bounding box center [818, 391] width 23 height 21
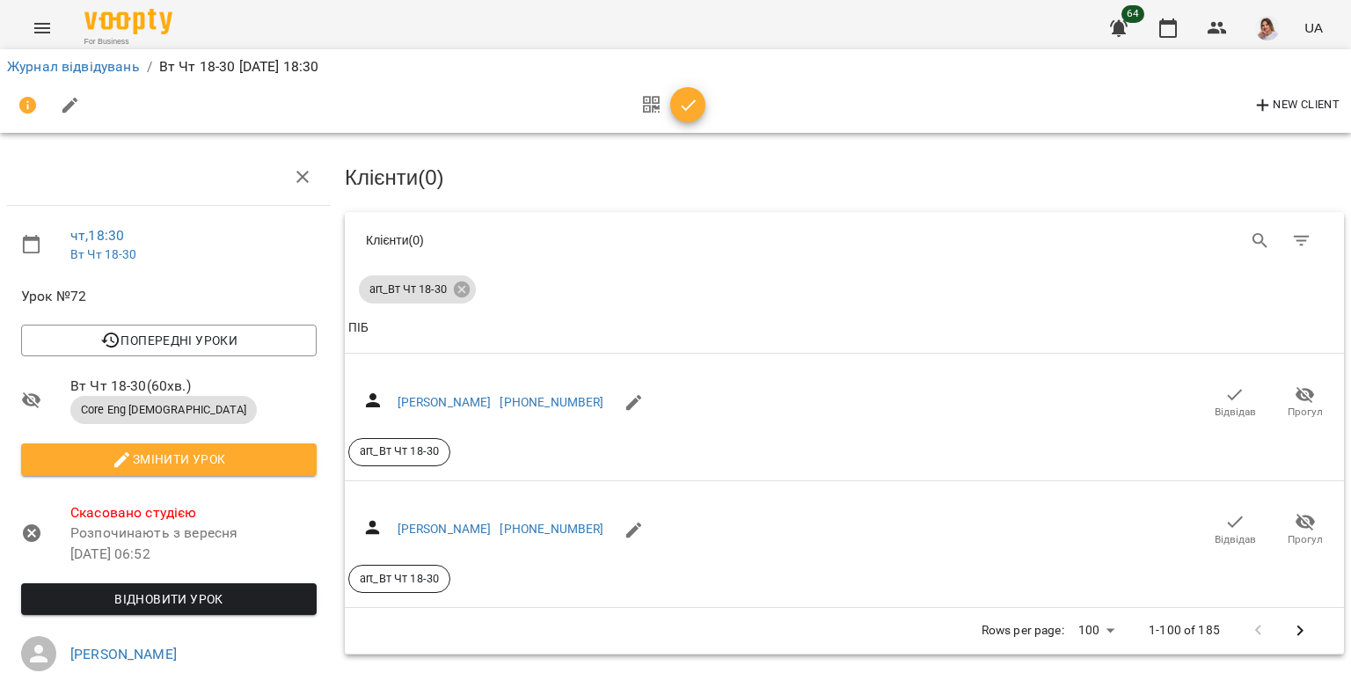
scroll to position [18, 0]
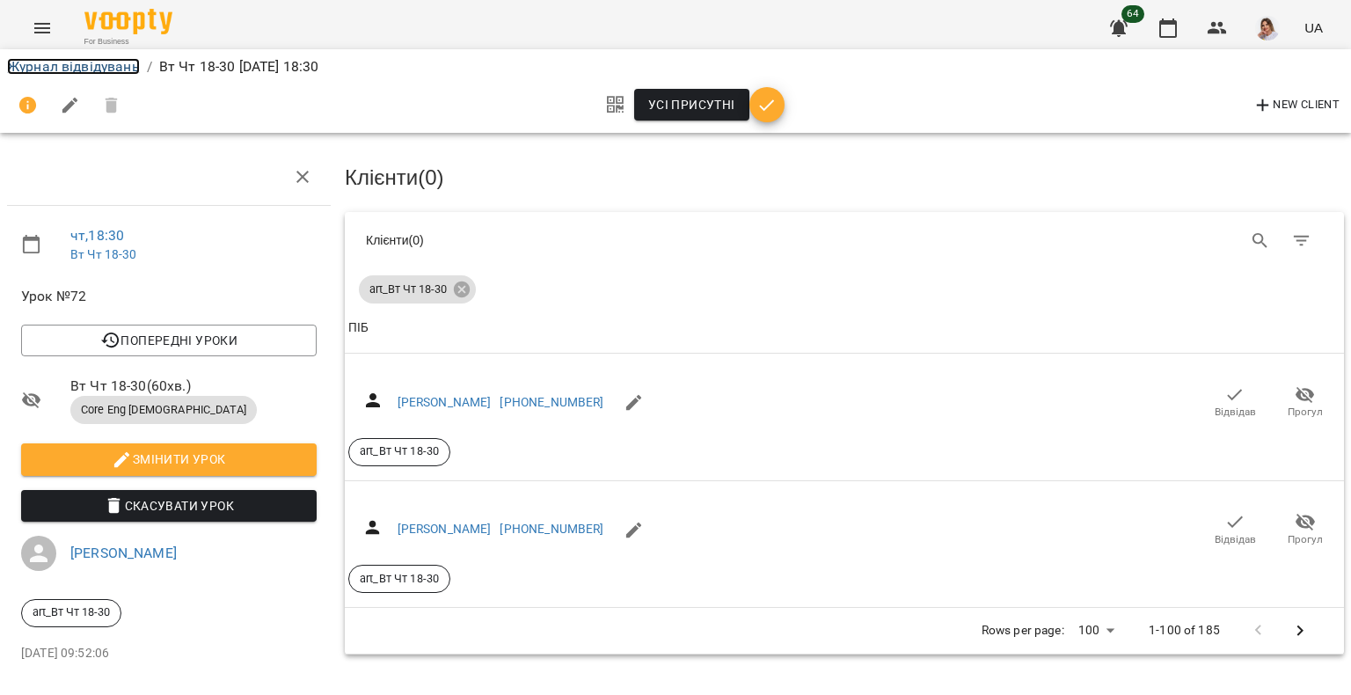
click at [29, 63] on link "Журнал відвідувань" at bounding box center [73, 66] width 133 height 17
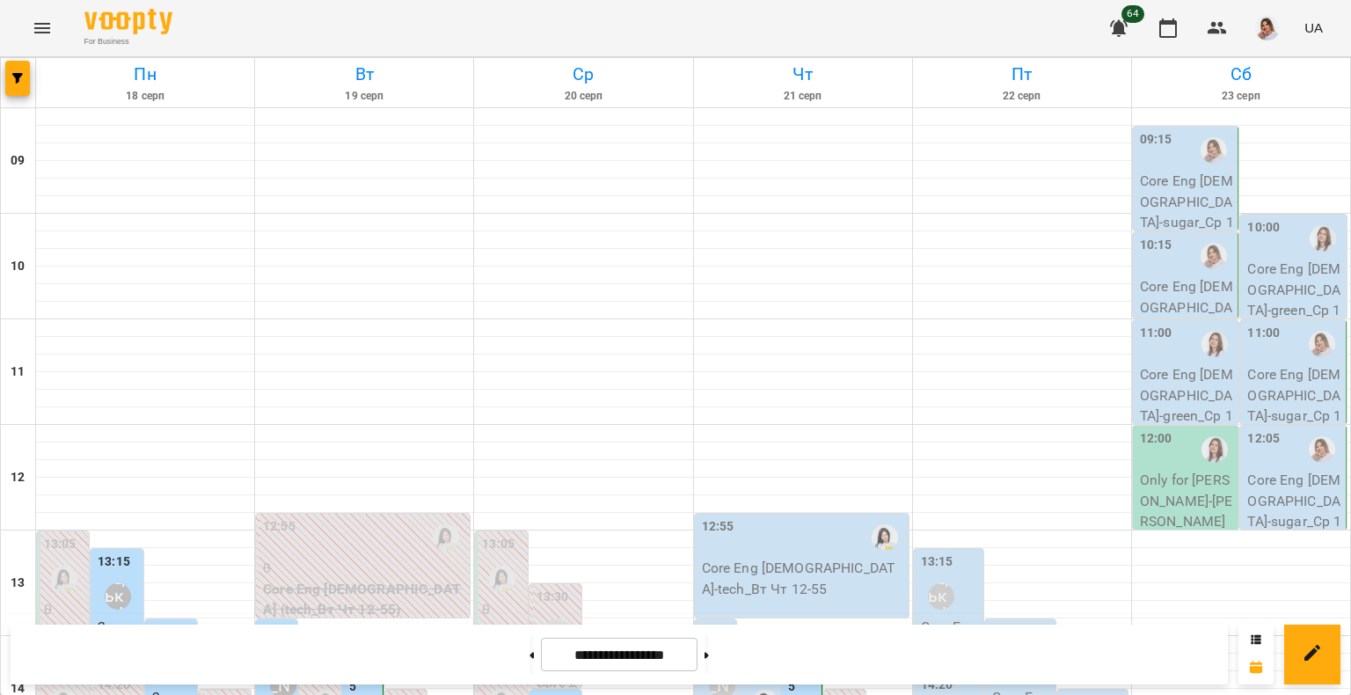
scroll to position [758, 0]
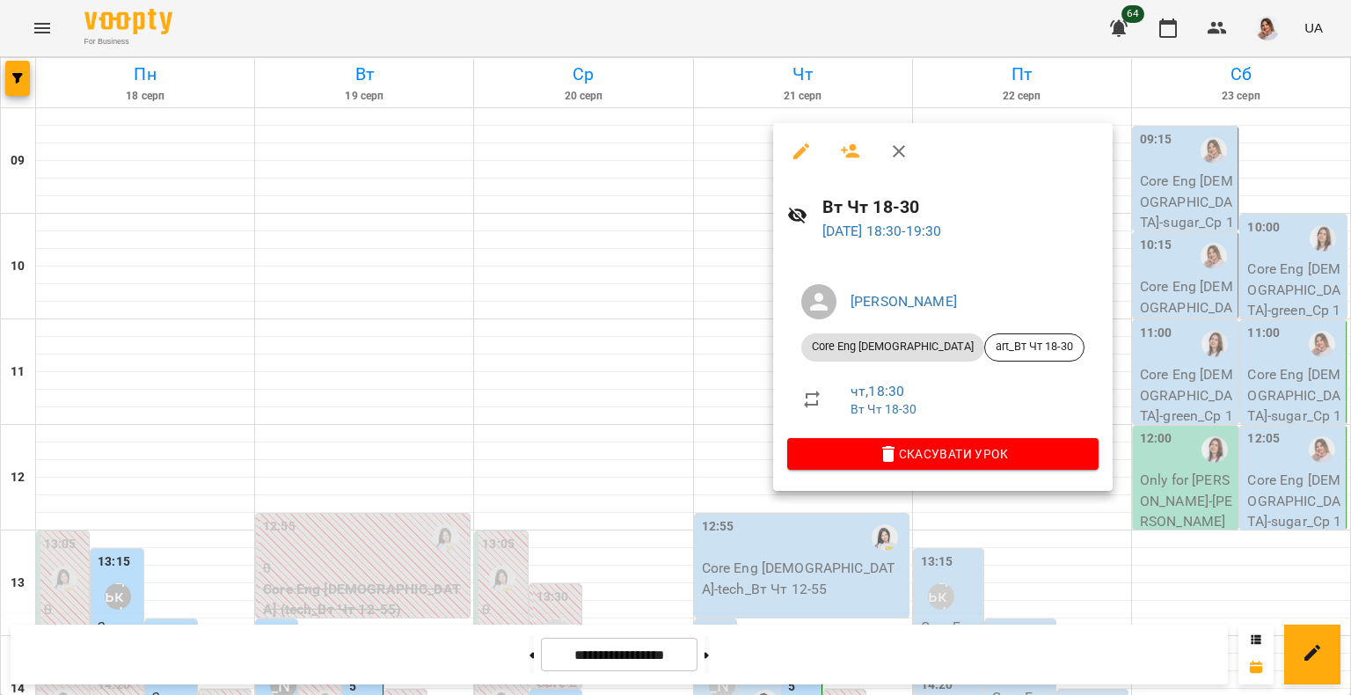
click at [798, 607] on div at bounding box center [675, 347] width 1351 height 695
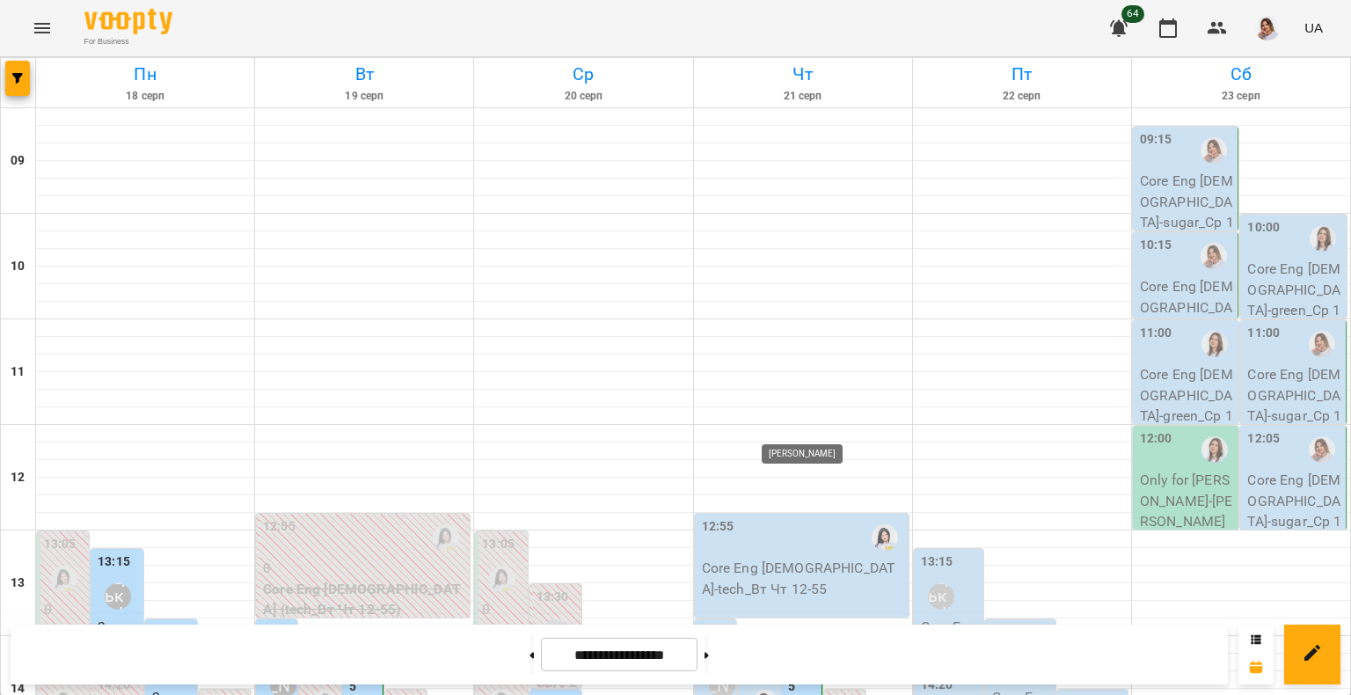
scroll to position [670, 0]
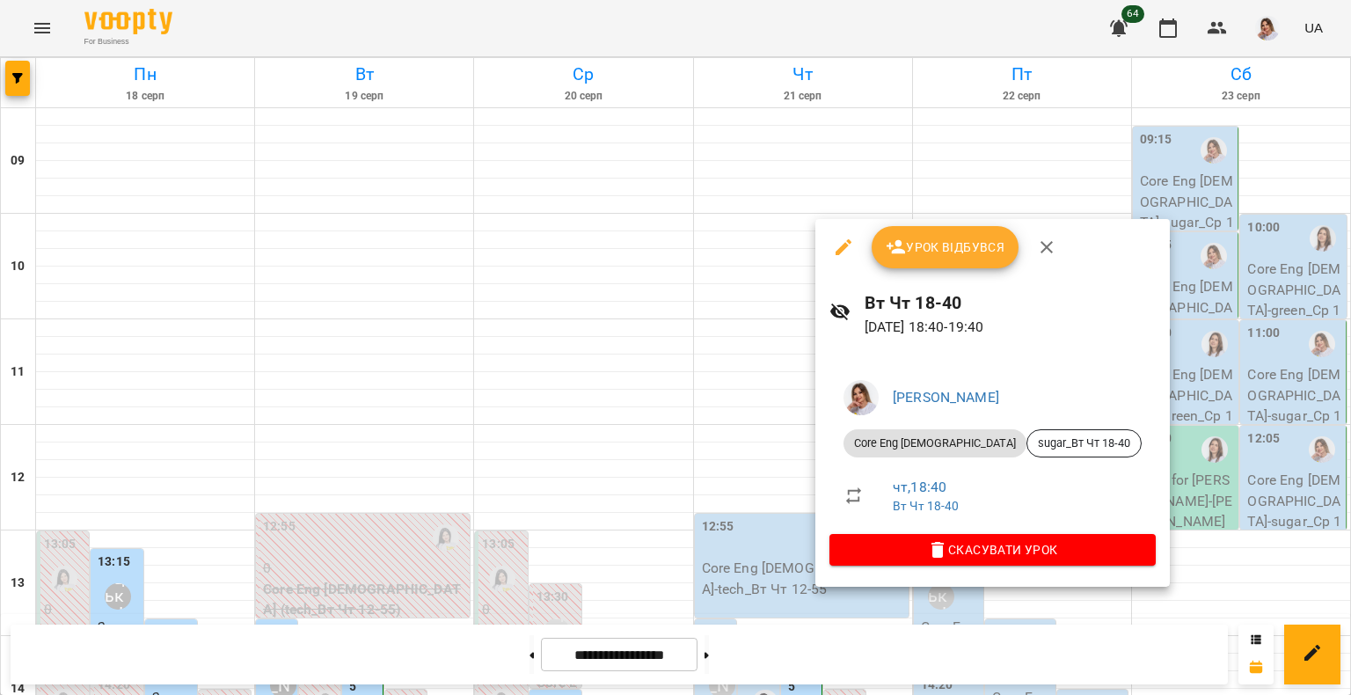
click at [1313, 318] on div at bounding box center [675, 347] width 1351 height 695
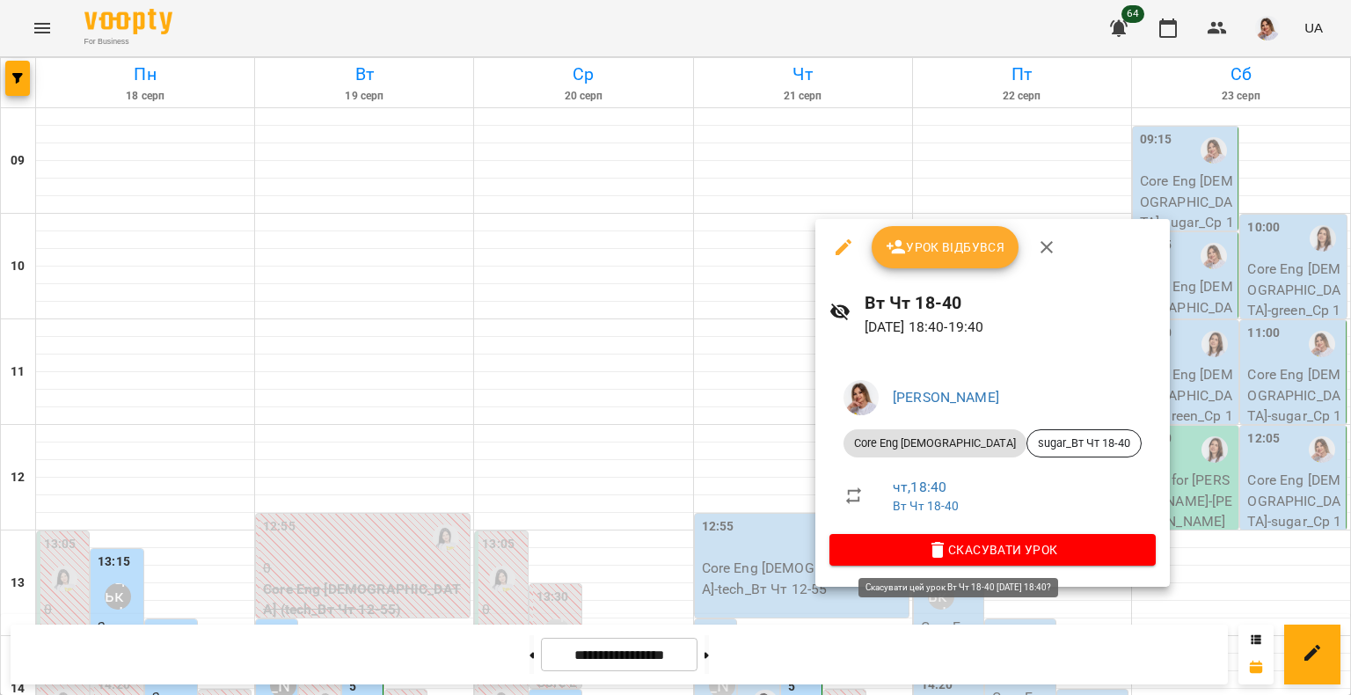
click at [904, 539] on span "Скасувати Урок" at bounding box center [992, 549] width 298 height 21
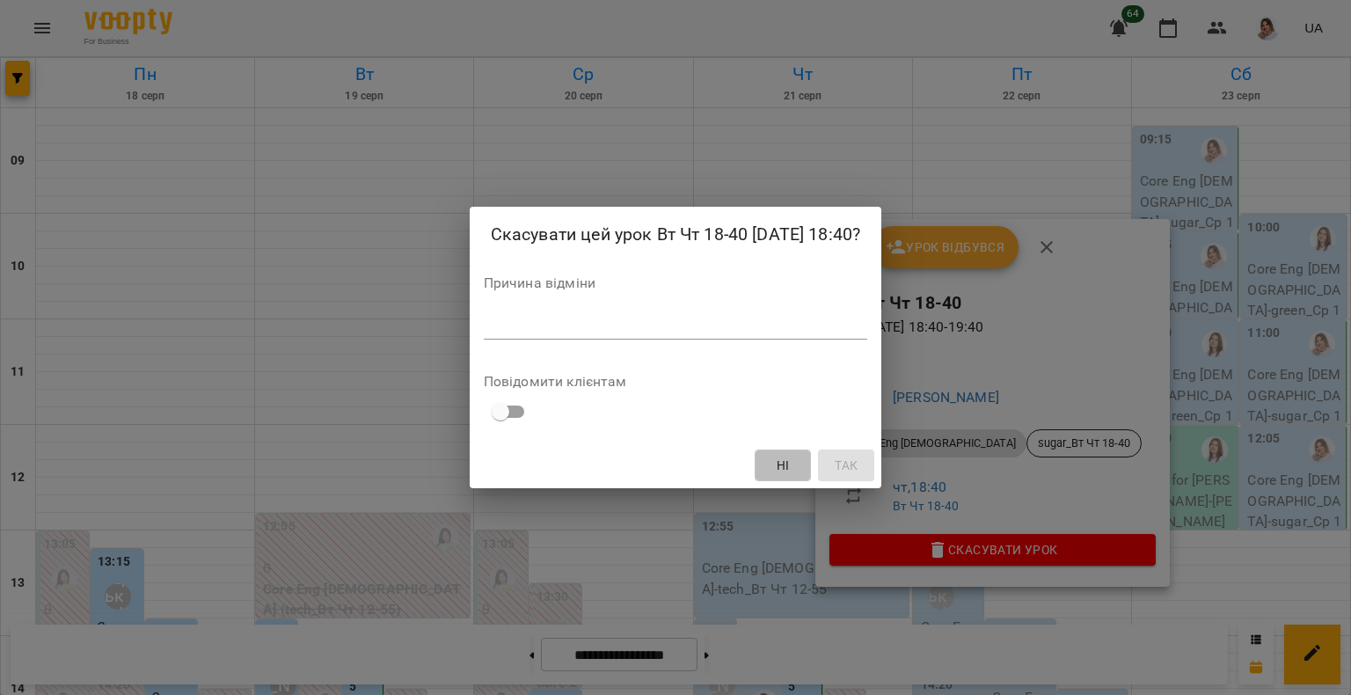
click at [791, 470] on button "Ні" at bounding box center [782, 465] width 56 height 32
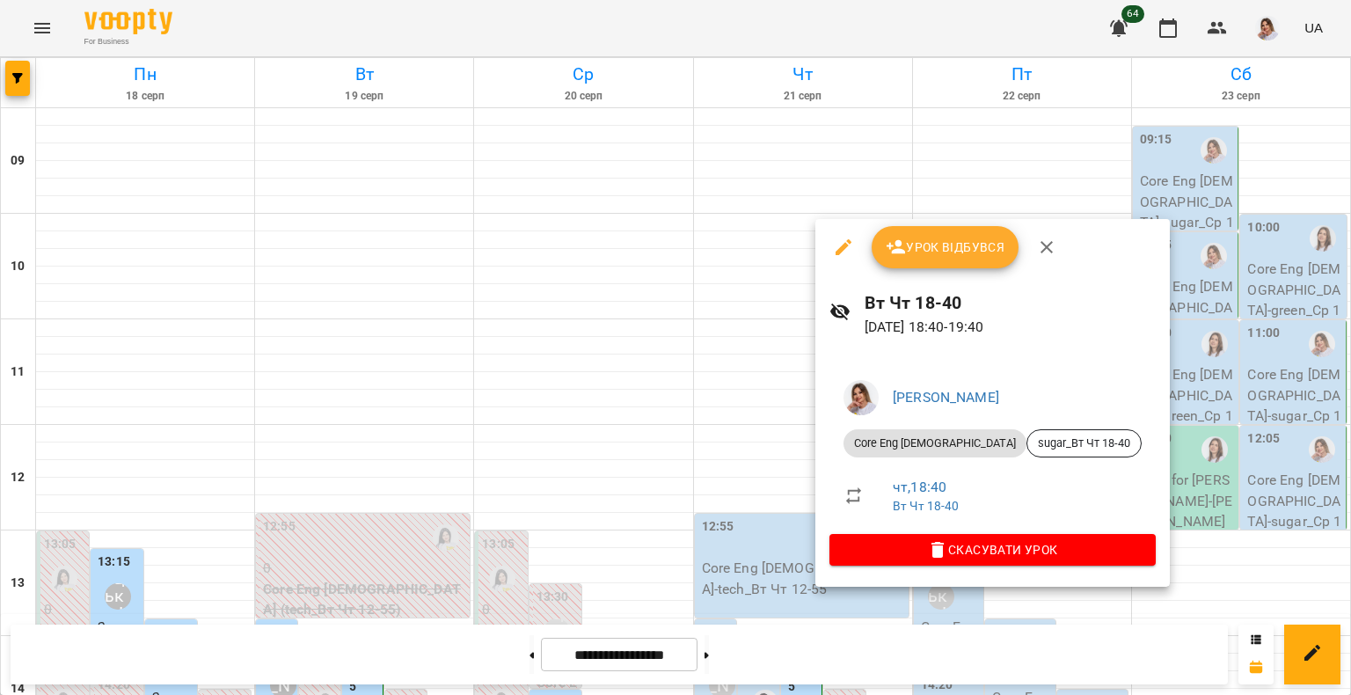
click at [398, 575] on div at bounding box center [675, 347] width 1351 height 695
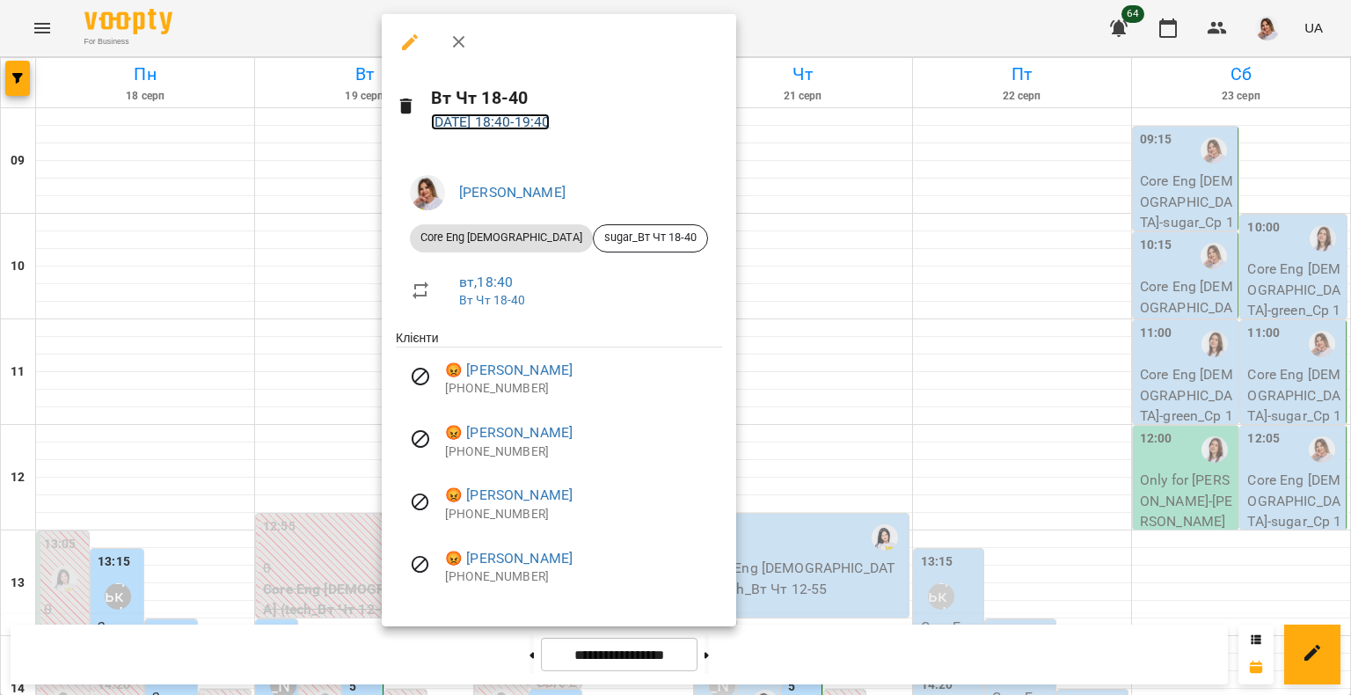
click at [533, 124] on link "[DATE] 18:40 - 19:40" at bounding box center [491, 121] width 120 height 17
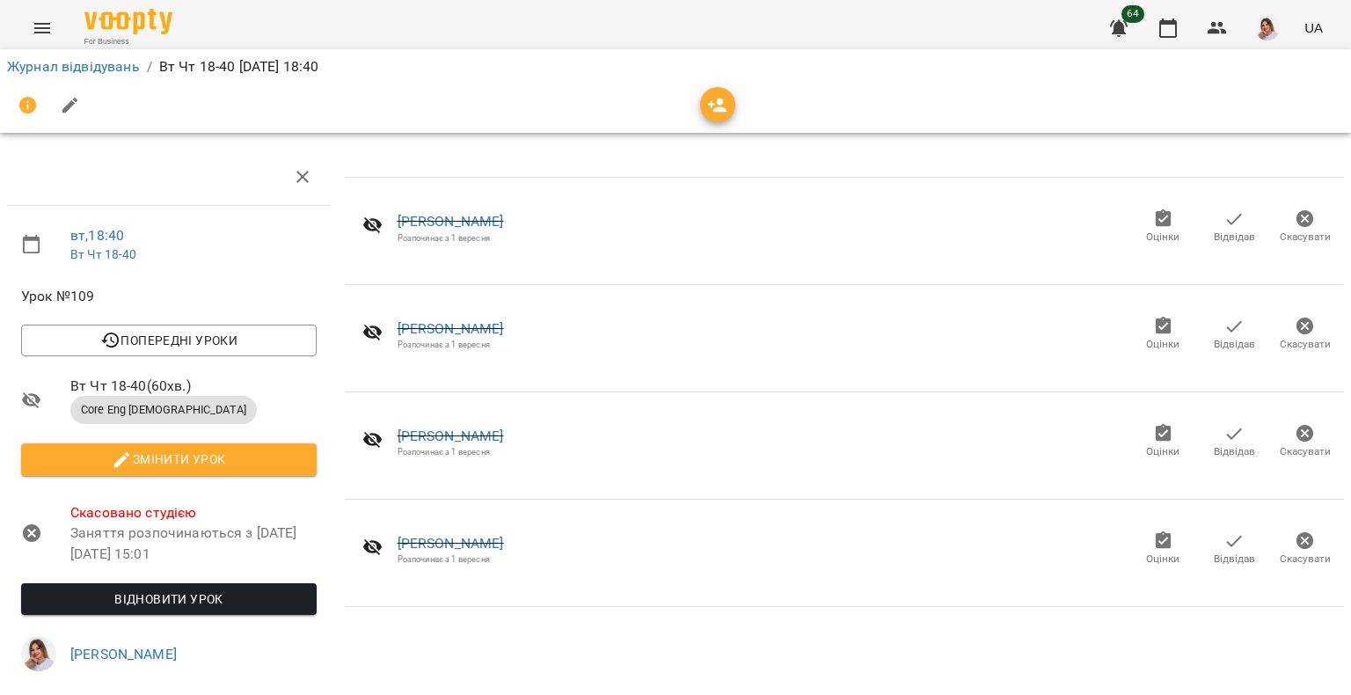
scroll to position [185, 0]
click at [447, 553] on div "Розпочинає з 1 вересня" at bounding box center [450, 558] width 106 height 11
copy div "Розпочинає з [DATE] Оцінки Відвідав [GEOGRAPHIC_DATA]"
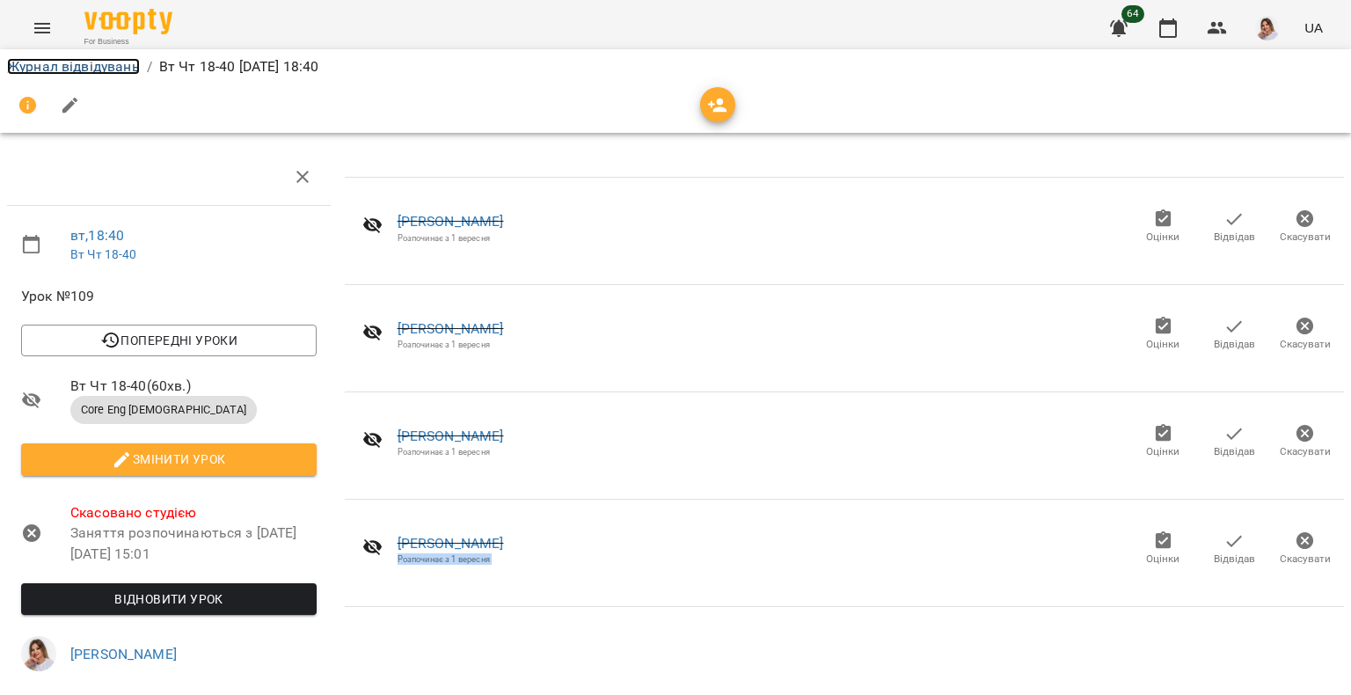
click at [74, 69] on link "Журнал відвідувань" at bounding box center [73, 66] width 133 height 17
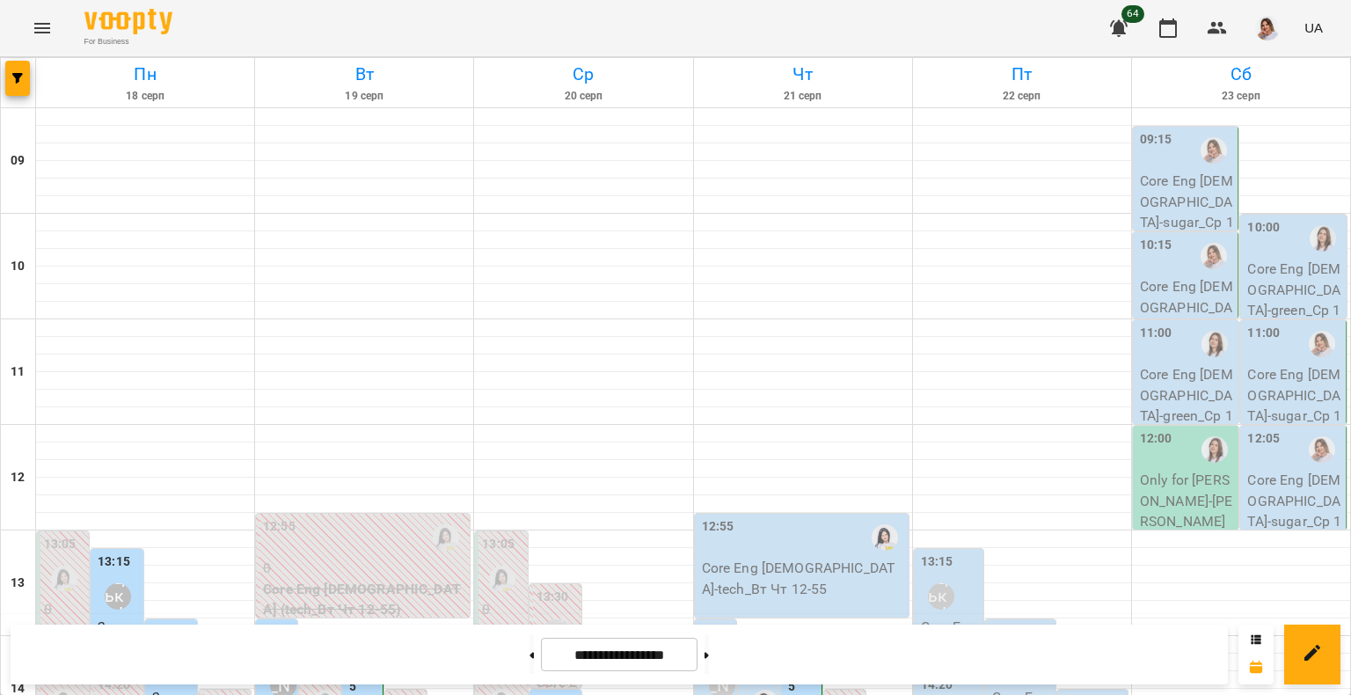
scroll to position [758, 0]
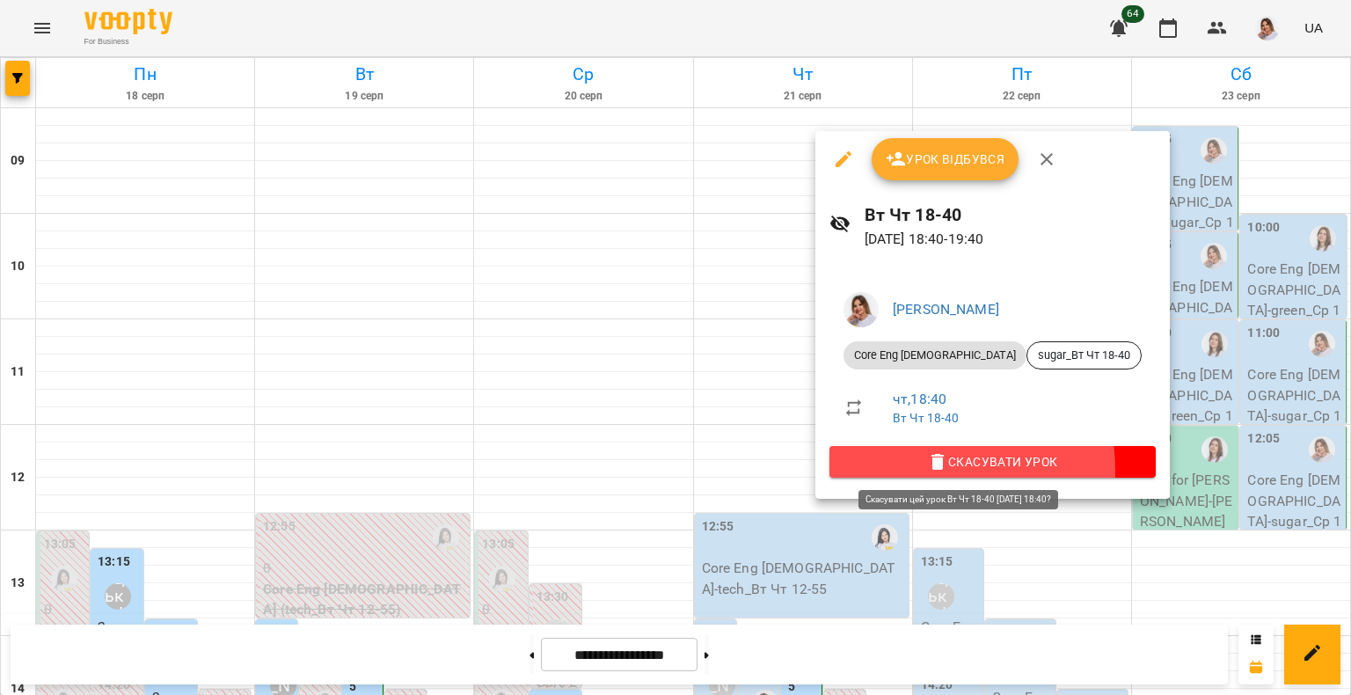
click at [904, 470] on span "Скасувати Урок" at bounding box center [992, 461] width 298 height 21
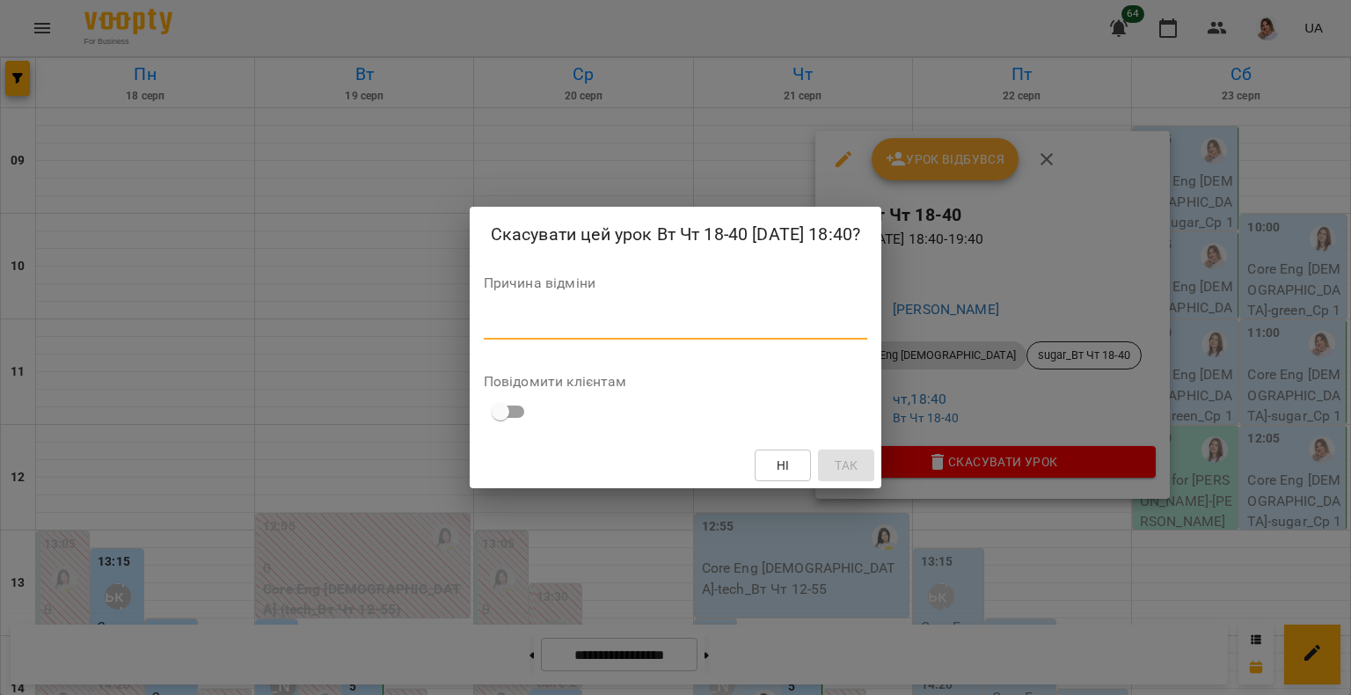
paste textarea "**********"
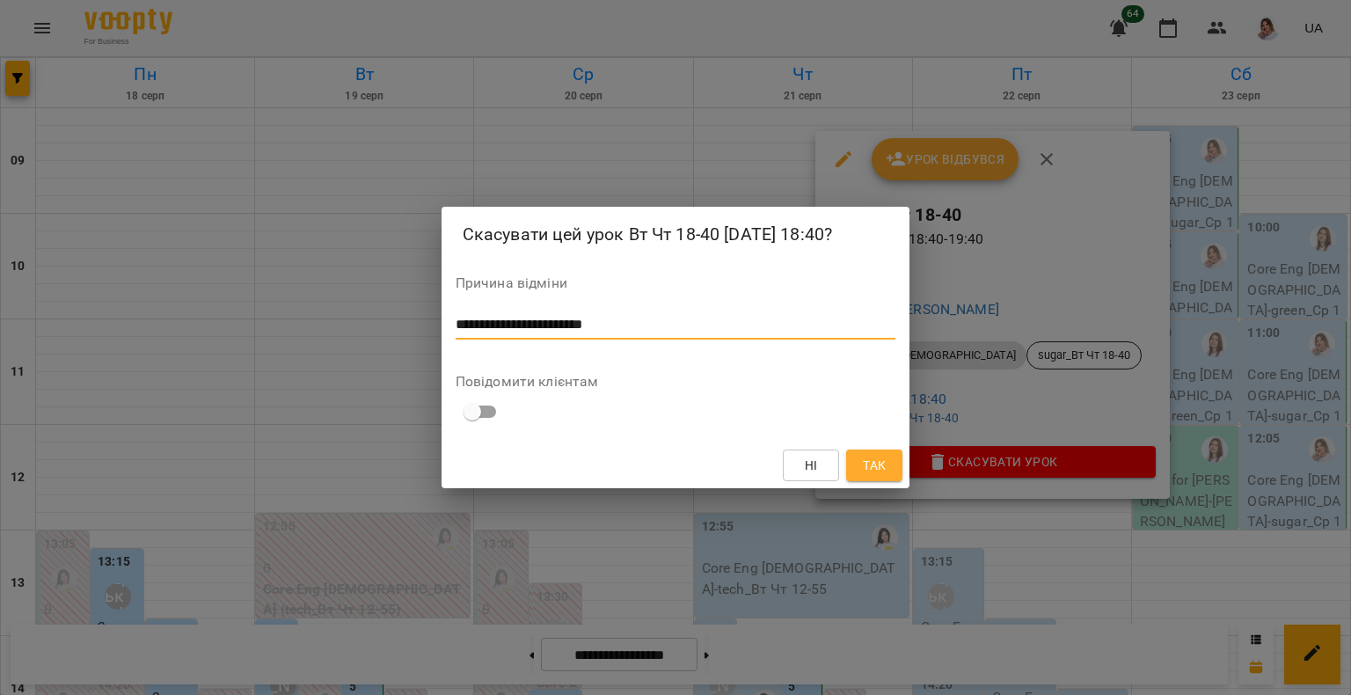
type textarea "**********"
click at [857, 470] on button "Так" at bounding box center [874, 465] width 56 height 32
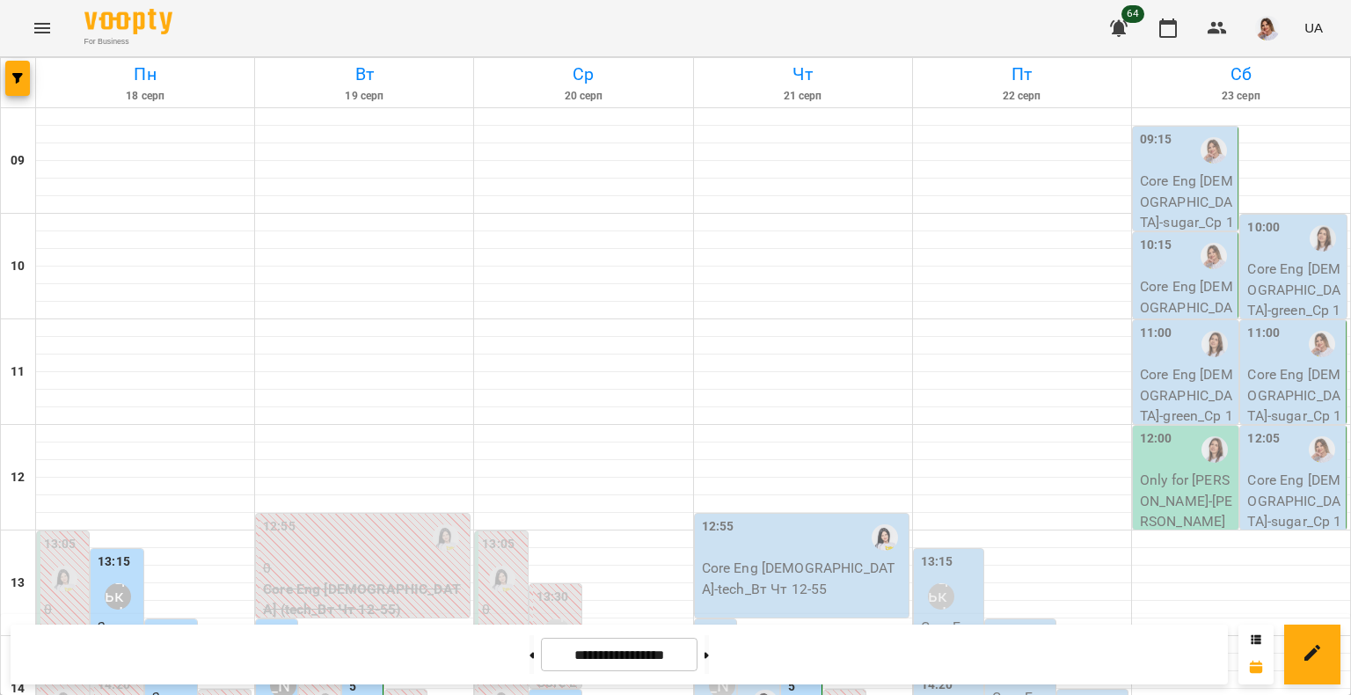
scroll to position [670, 0]
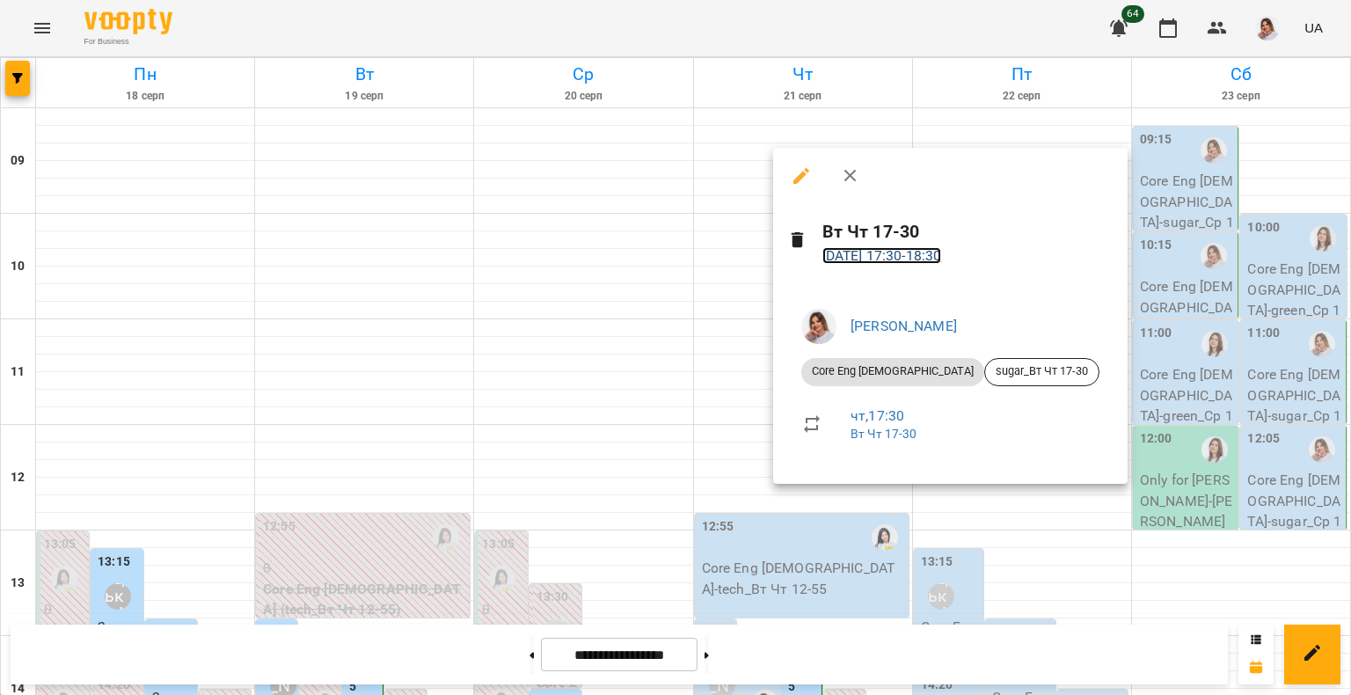
click at [942, 255] on link "[DATE] 17:30 - 18:30" at bounding box center [882, 255] width 120 height 17
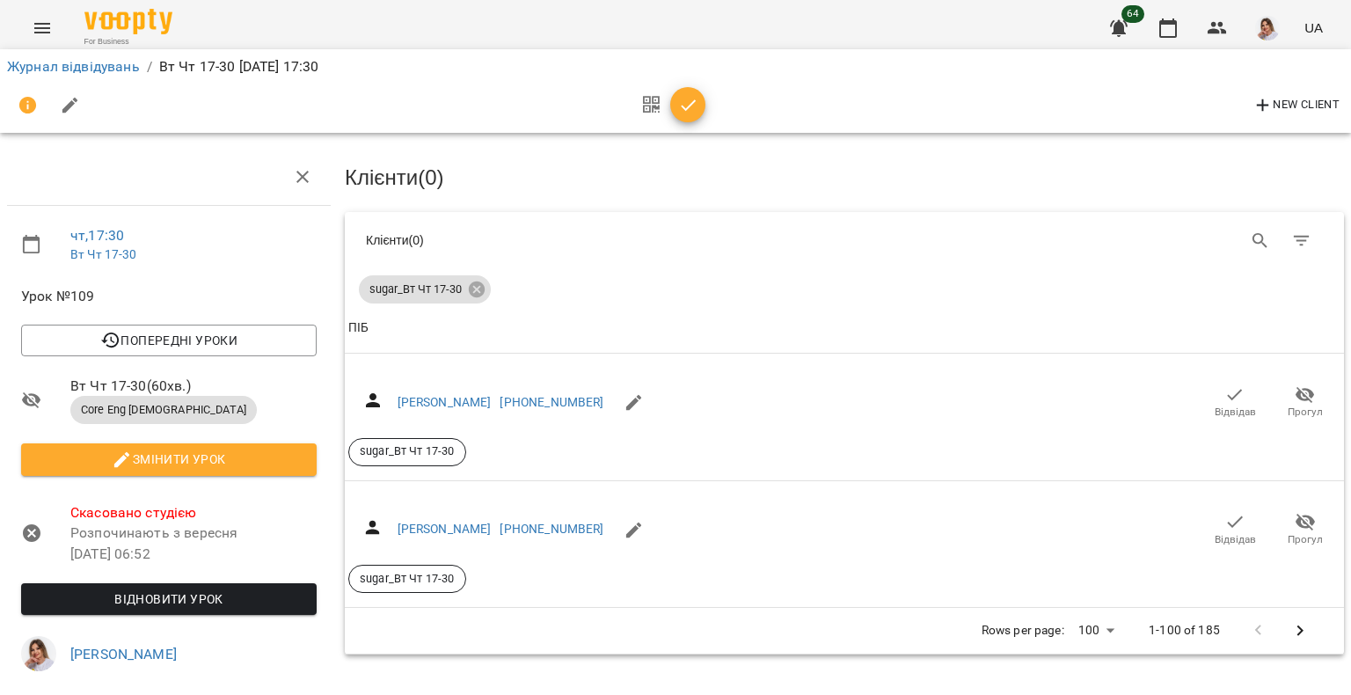
scroll to position [119, 0]
click at [86, 72] on link "Журнал відвідувань" at bounding box center [73, 66] width 133 height 17
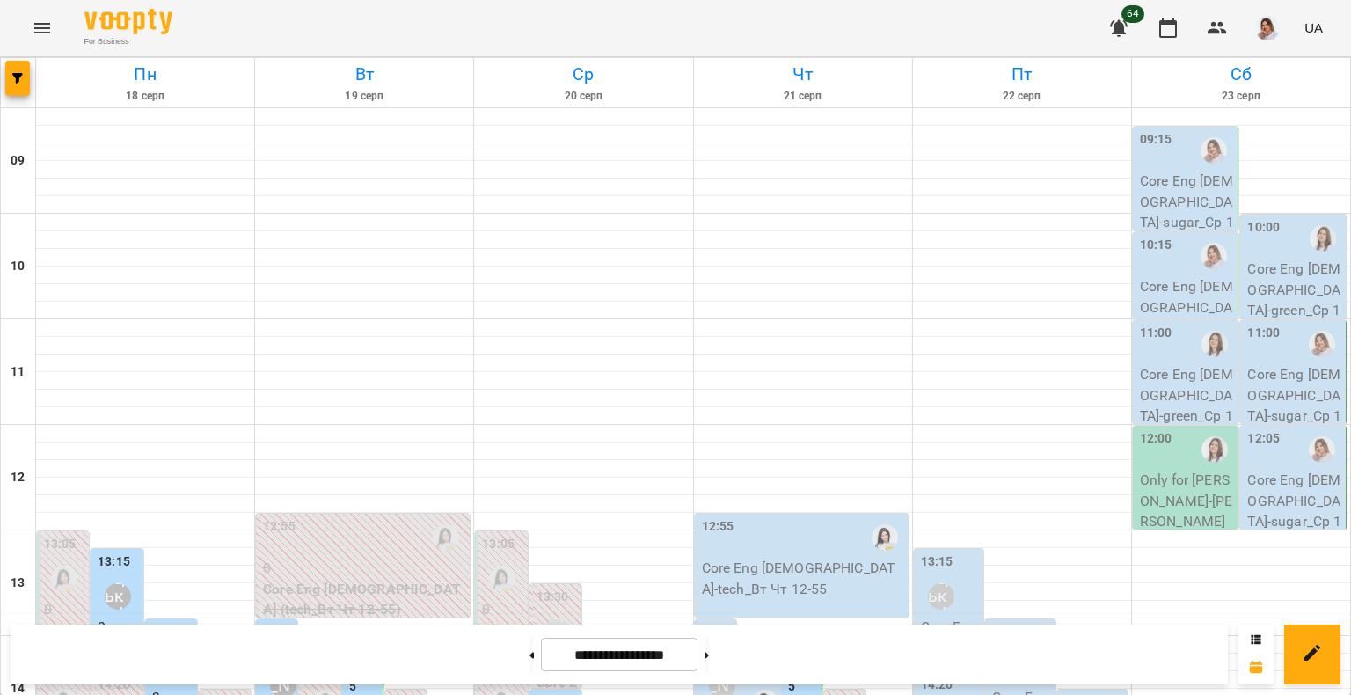
scroll to position [670, 0]
